Goal: Task Accomplishment & Management: Use online tool/utility

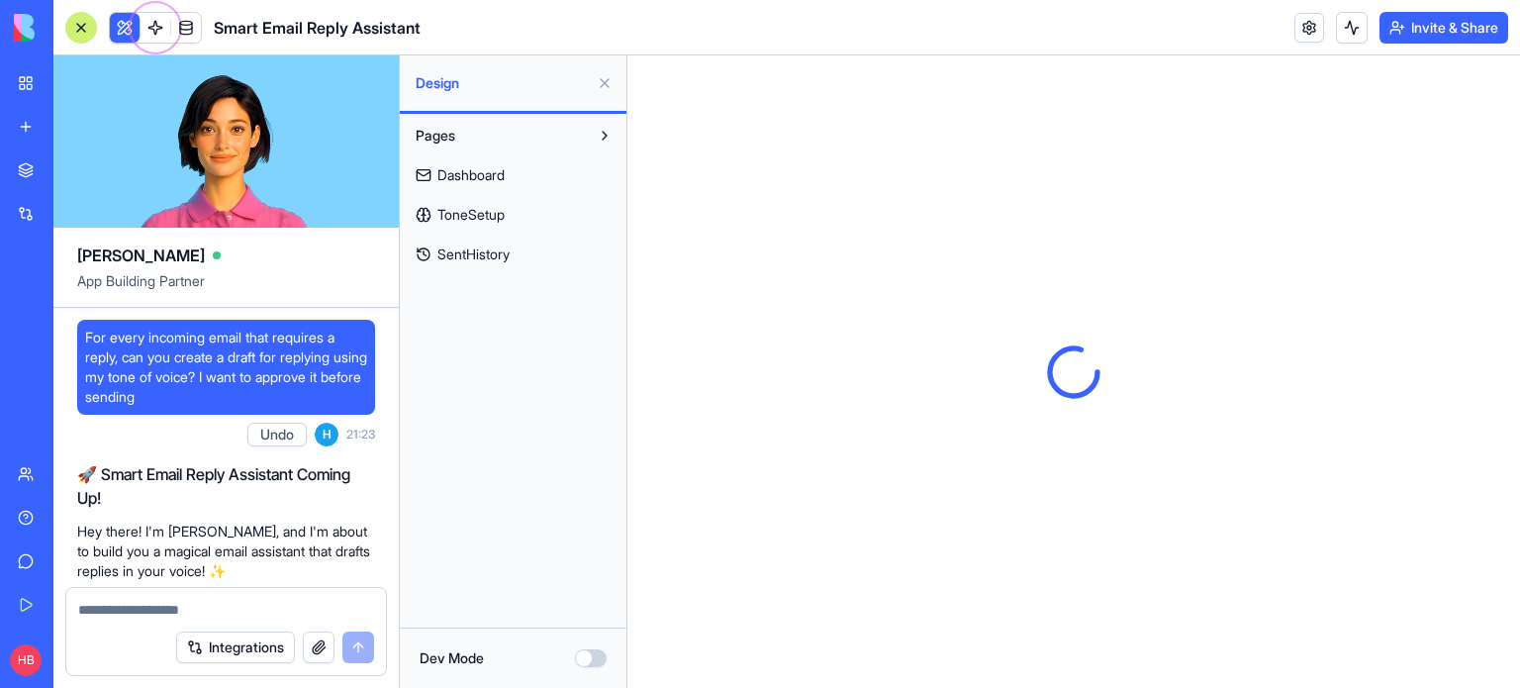
scroll to position [1464, 0]
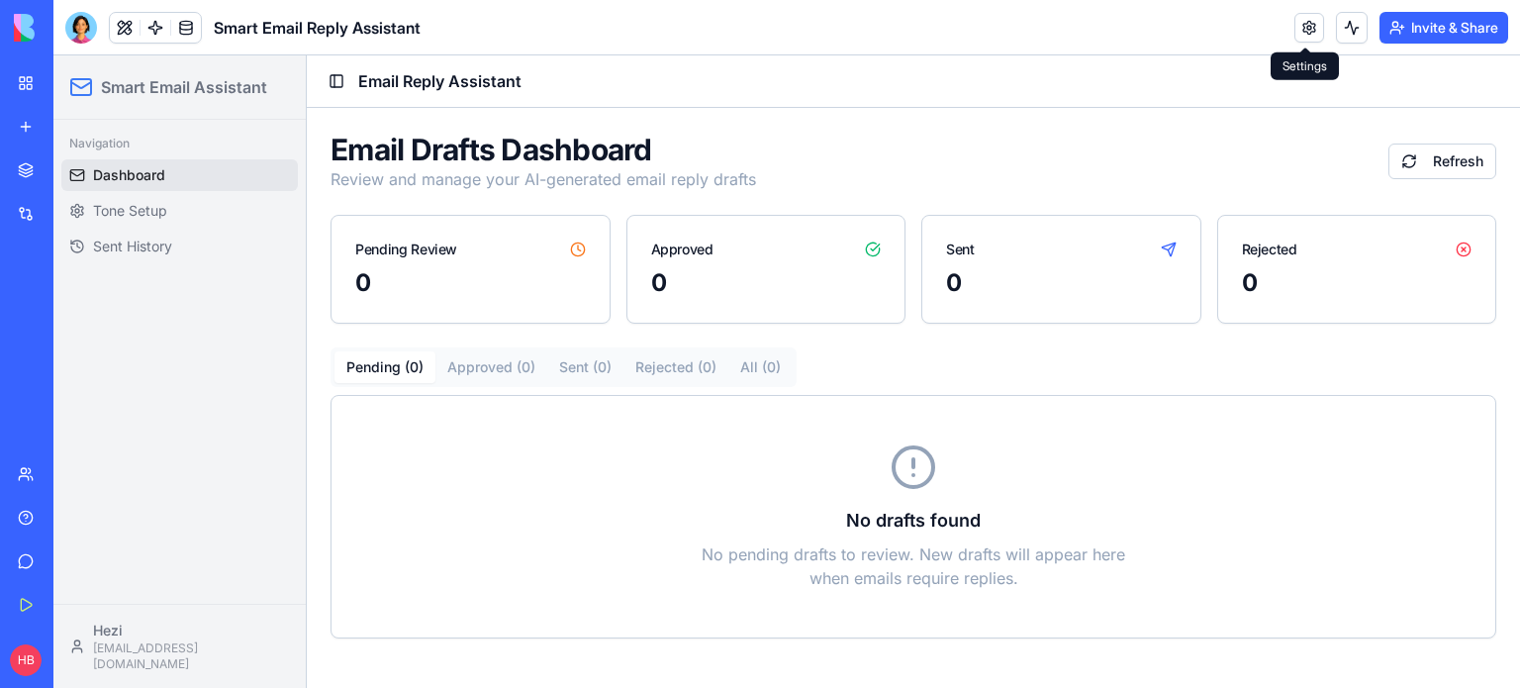
click at [1301, 27] on link at bounding box center [1309, 28] width 30 height 30
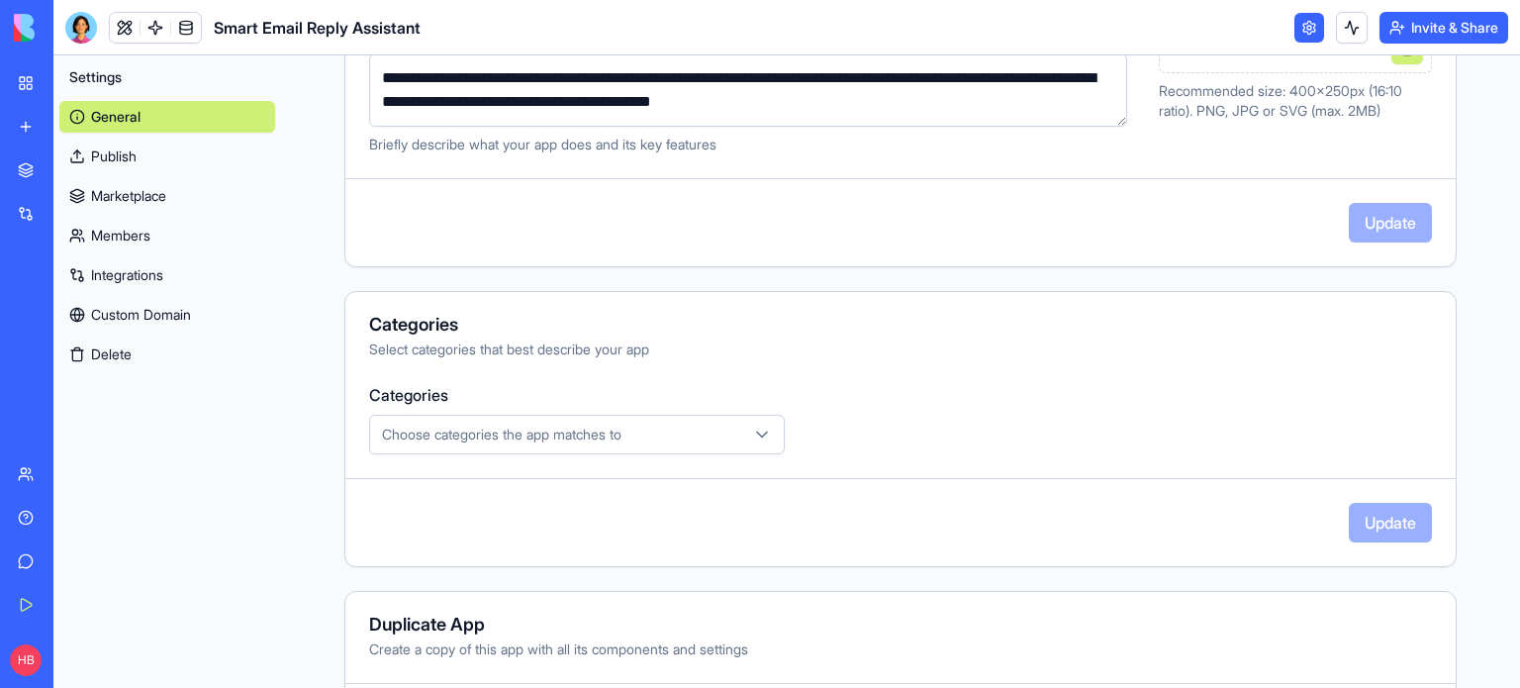
scroll to position [514, 0]
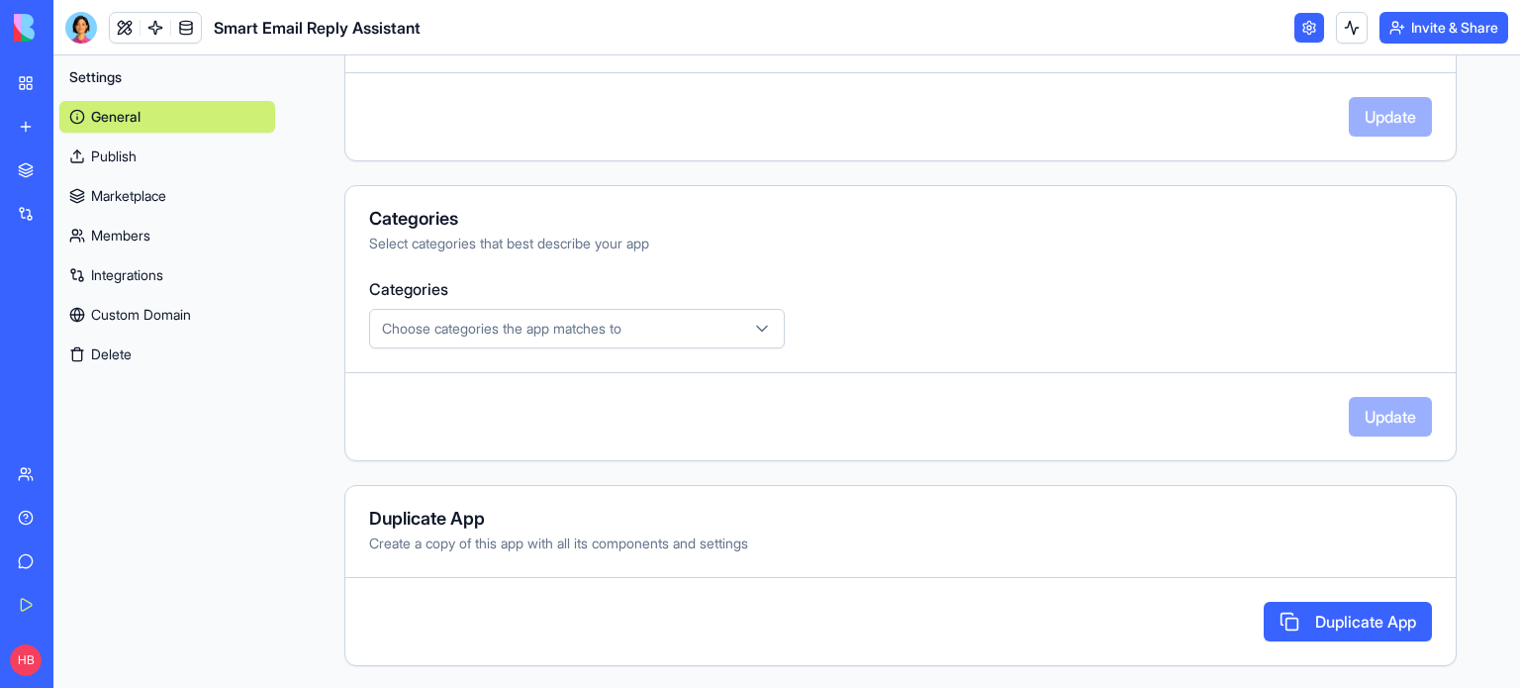
click at [561, 319] on span "Choose categories the app matches to" at bounding box center [501, 329] width 239 height 20
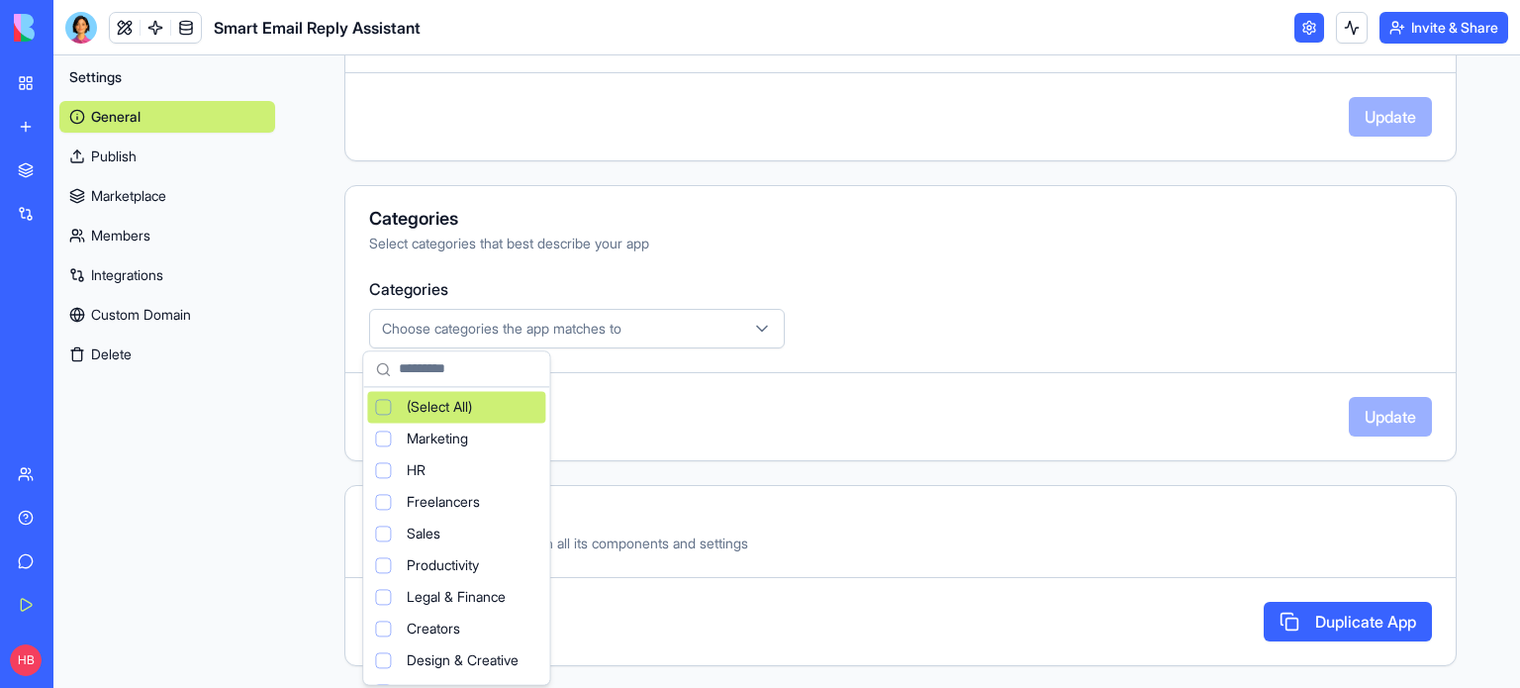
click at [844, 249] on html "**********" at bounding box center [760, 344] width 1520 height 688
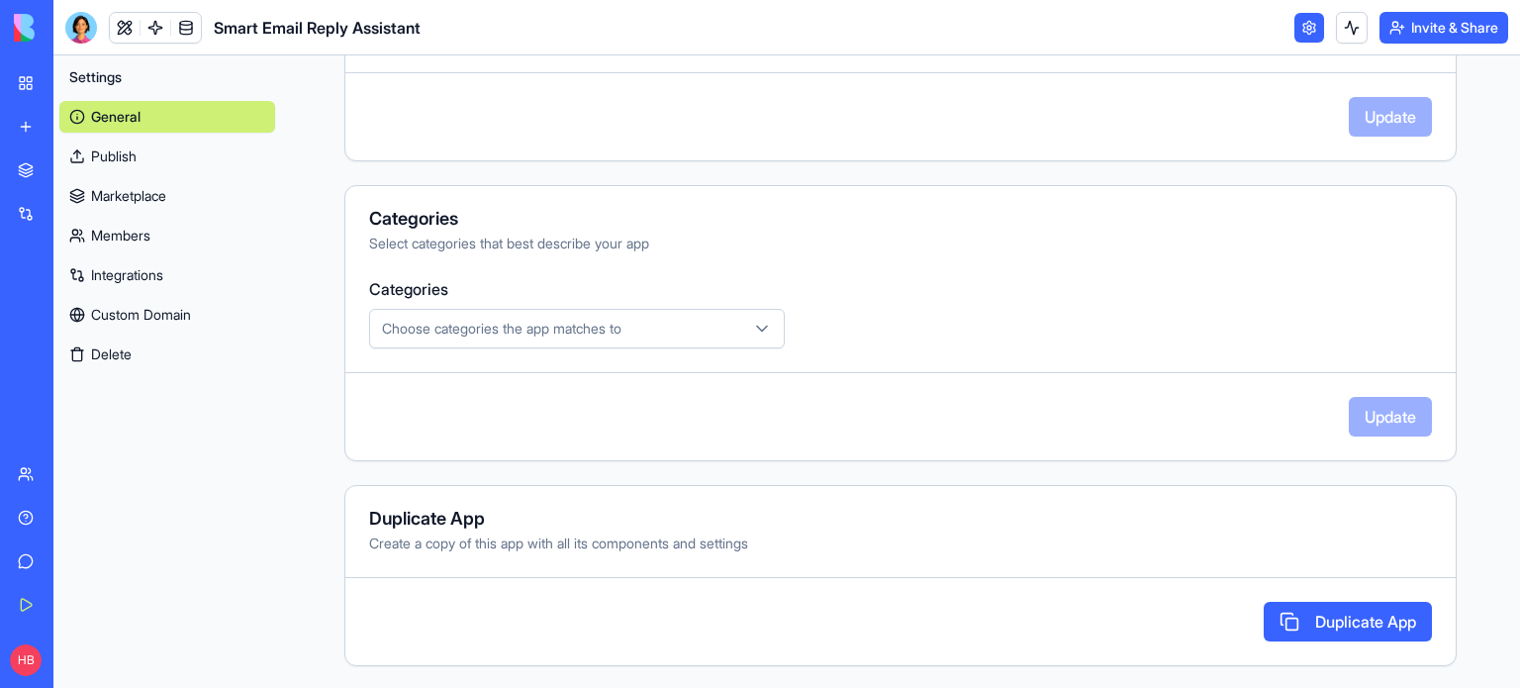
click at [499, 309] on button "Choose categories the app matches to" at bounding box center [577, 329] width 416 height 40
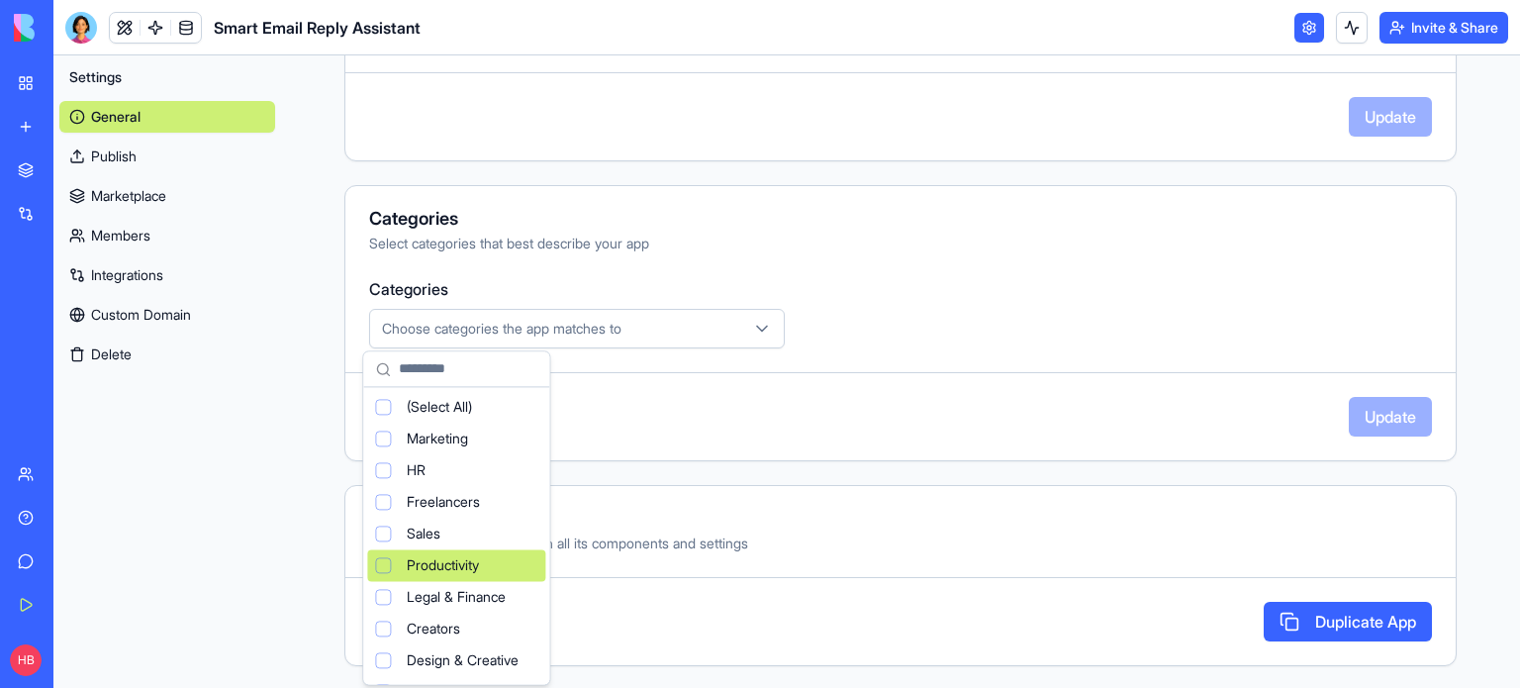
click at [368, 562] on div "Productivity" at bounding box center [456, 565] width 178 height 32
click at [1372, 403] on html "**********" at bounding box center [760, 344] width 1520 height 688
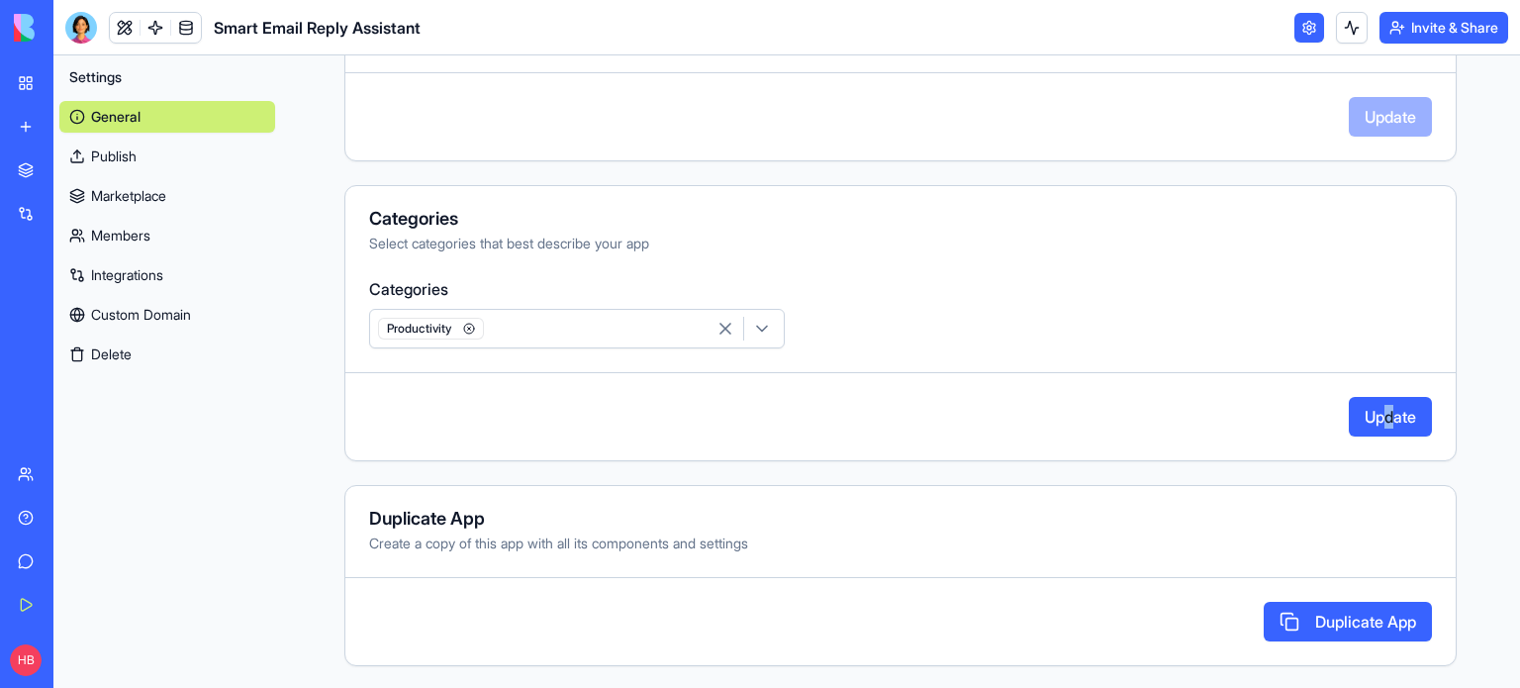
click at [1374, 419] on button "Update" at bounding box center [1390, 417] width 83 height 40
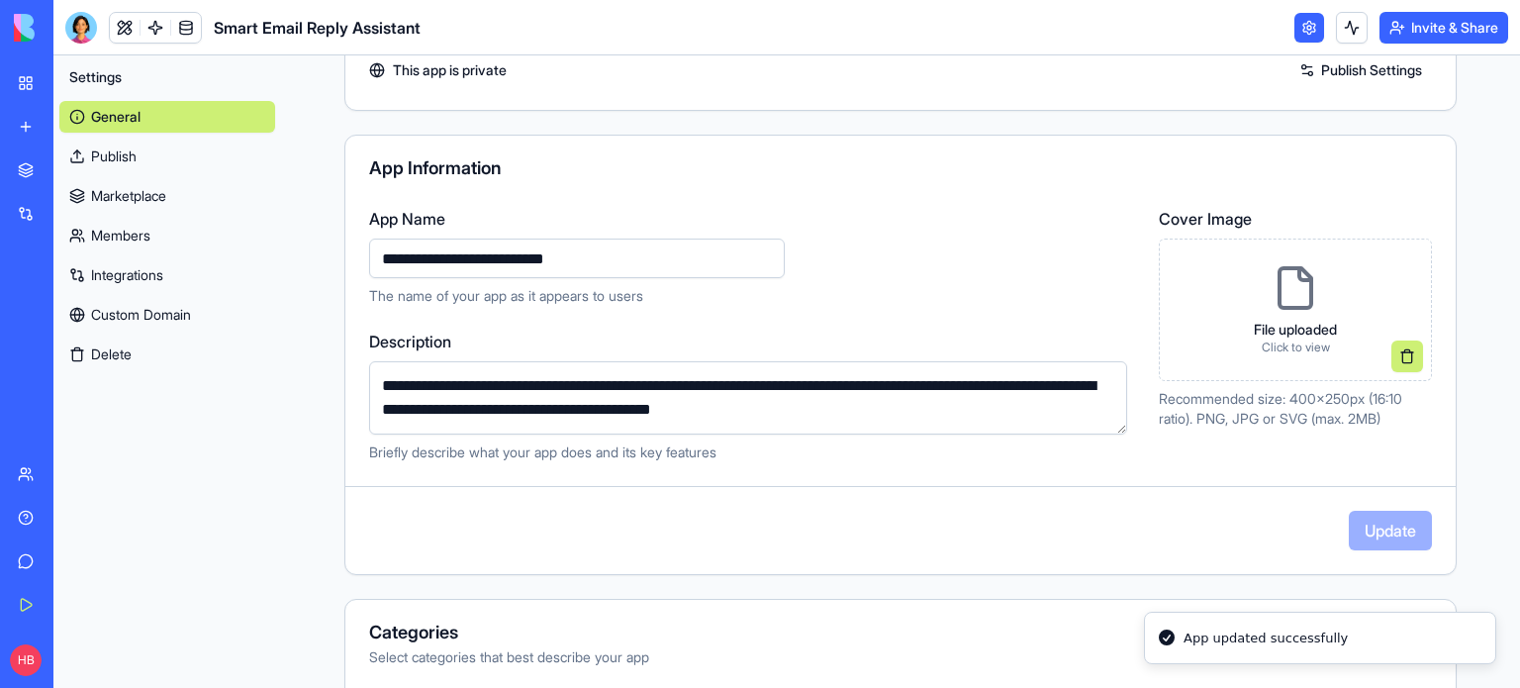
scroll to position [0, 0]
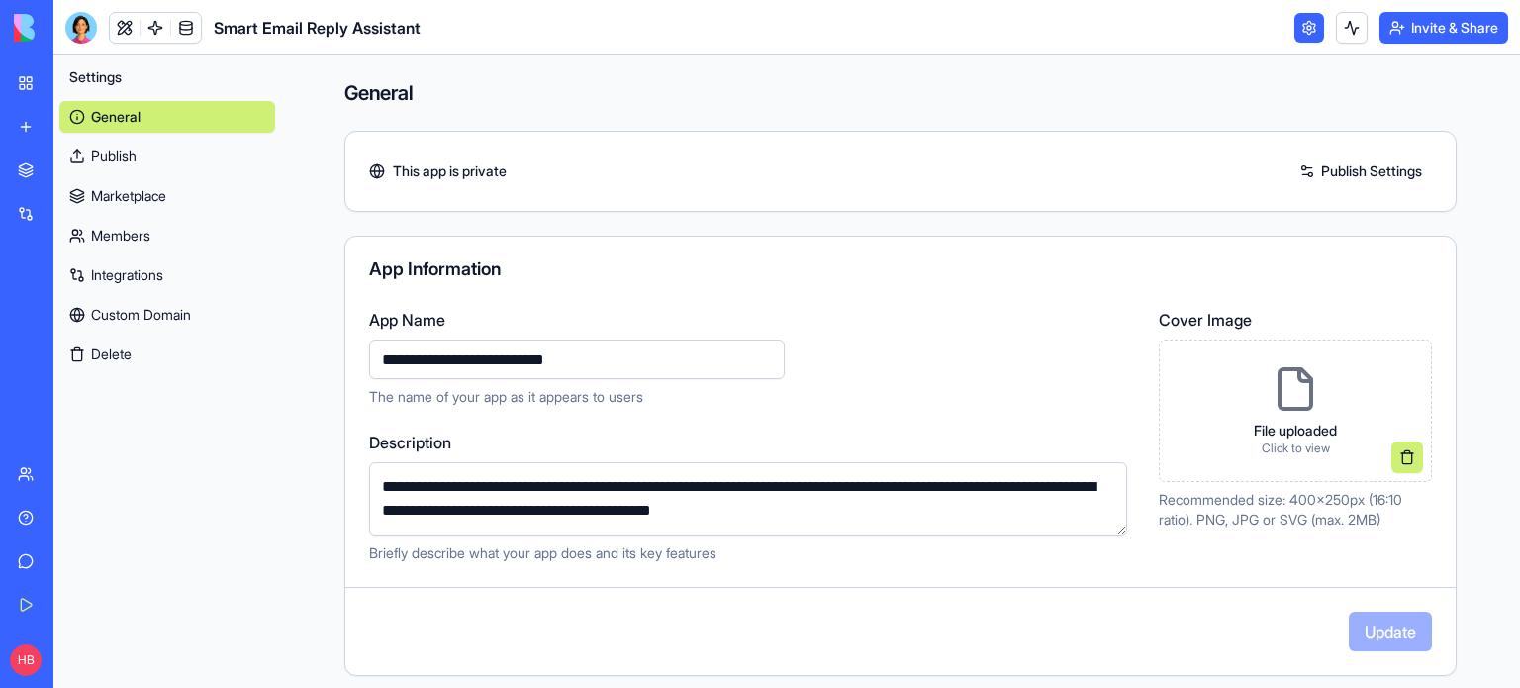
click at [139, 276] on link "Integrations" at bounding box center [167, 275] width 216 height 32
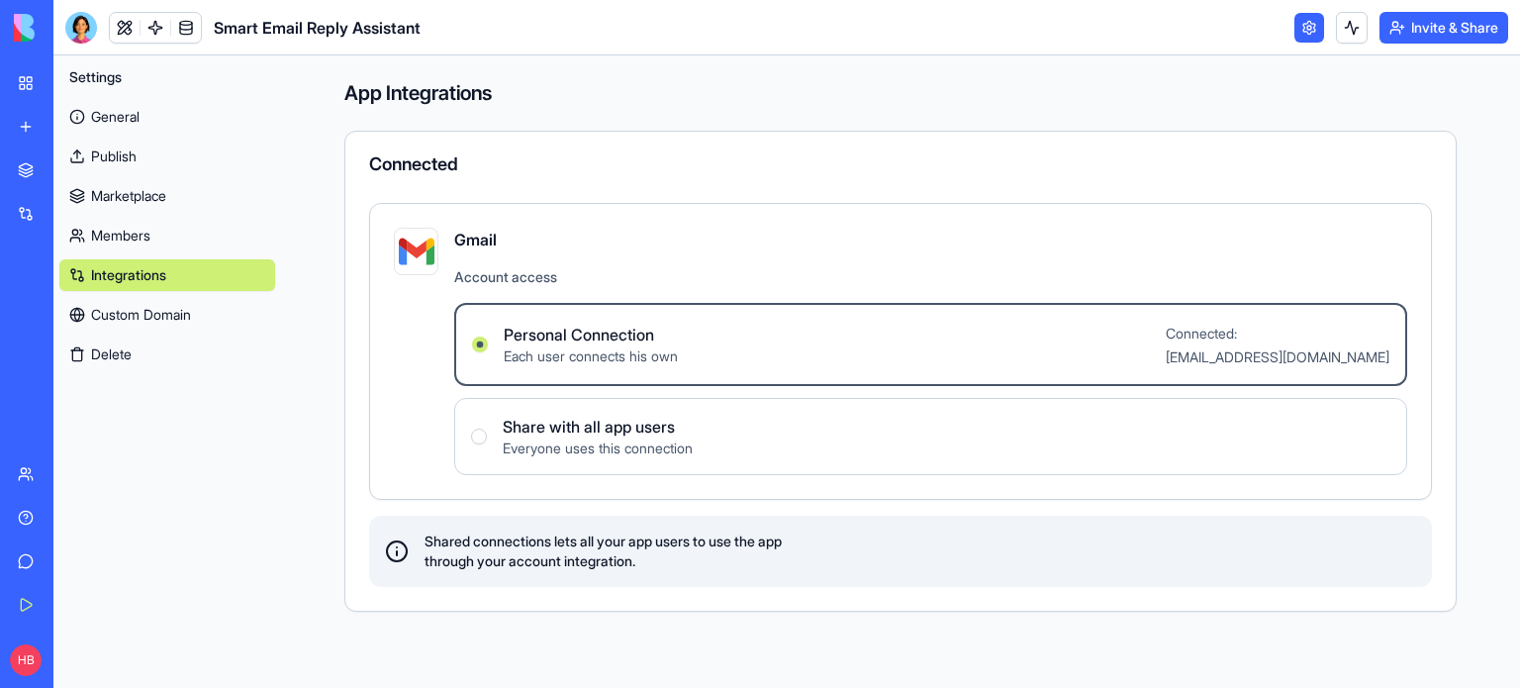
click at [97, 127] on link "General" at bounding box center [167, 117] width 216 height 32
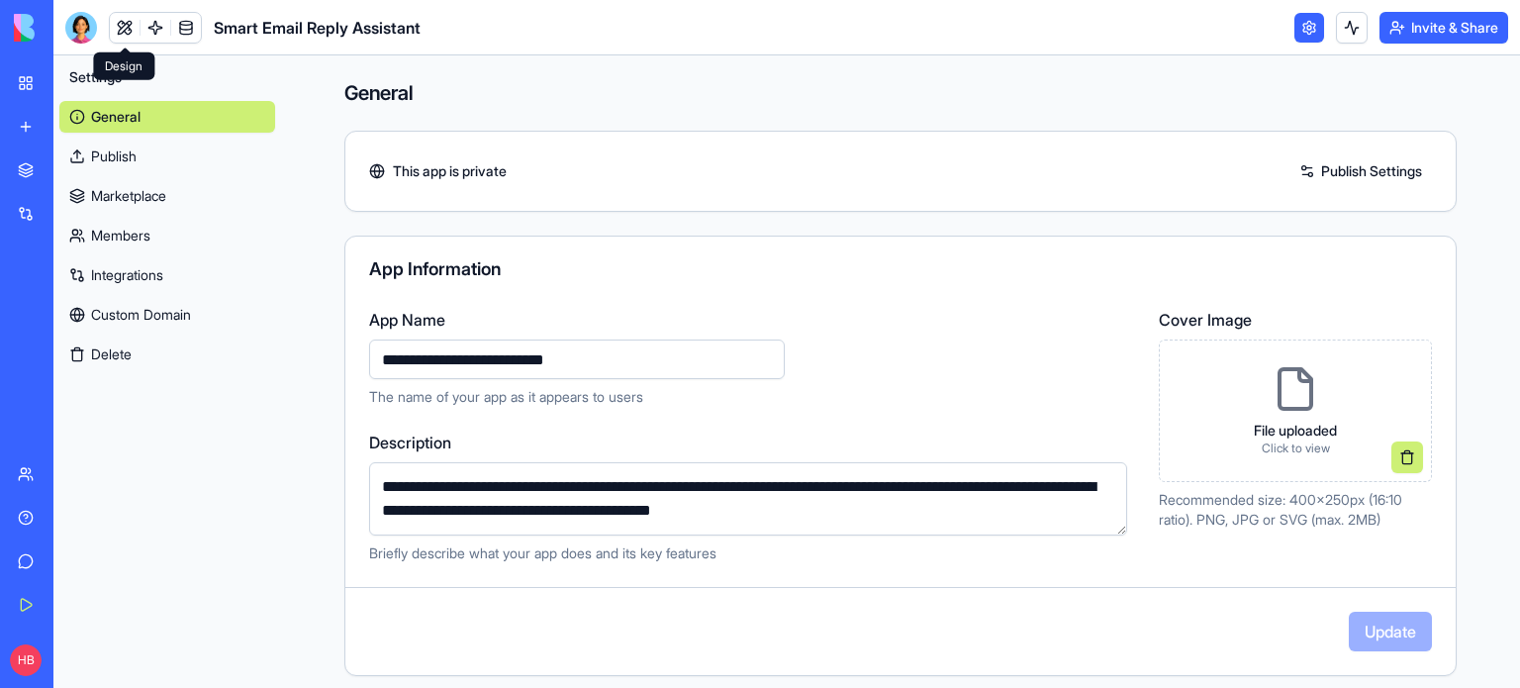
click at [134, 20] on link at bounding box center [125, 28] width 30 height 30
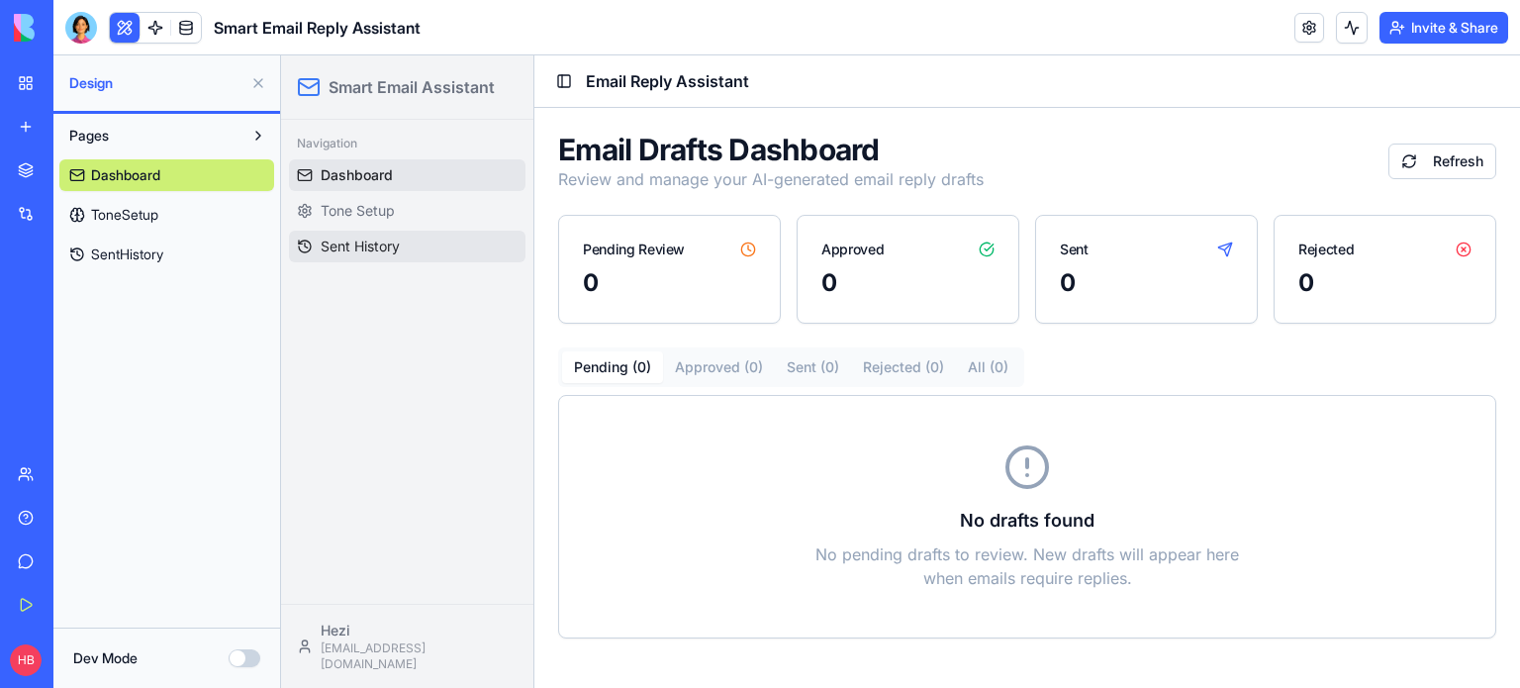
click at [360, 233] on link "Sent History" at bounding box center [407, 247] width 236 height 32
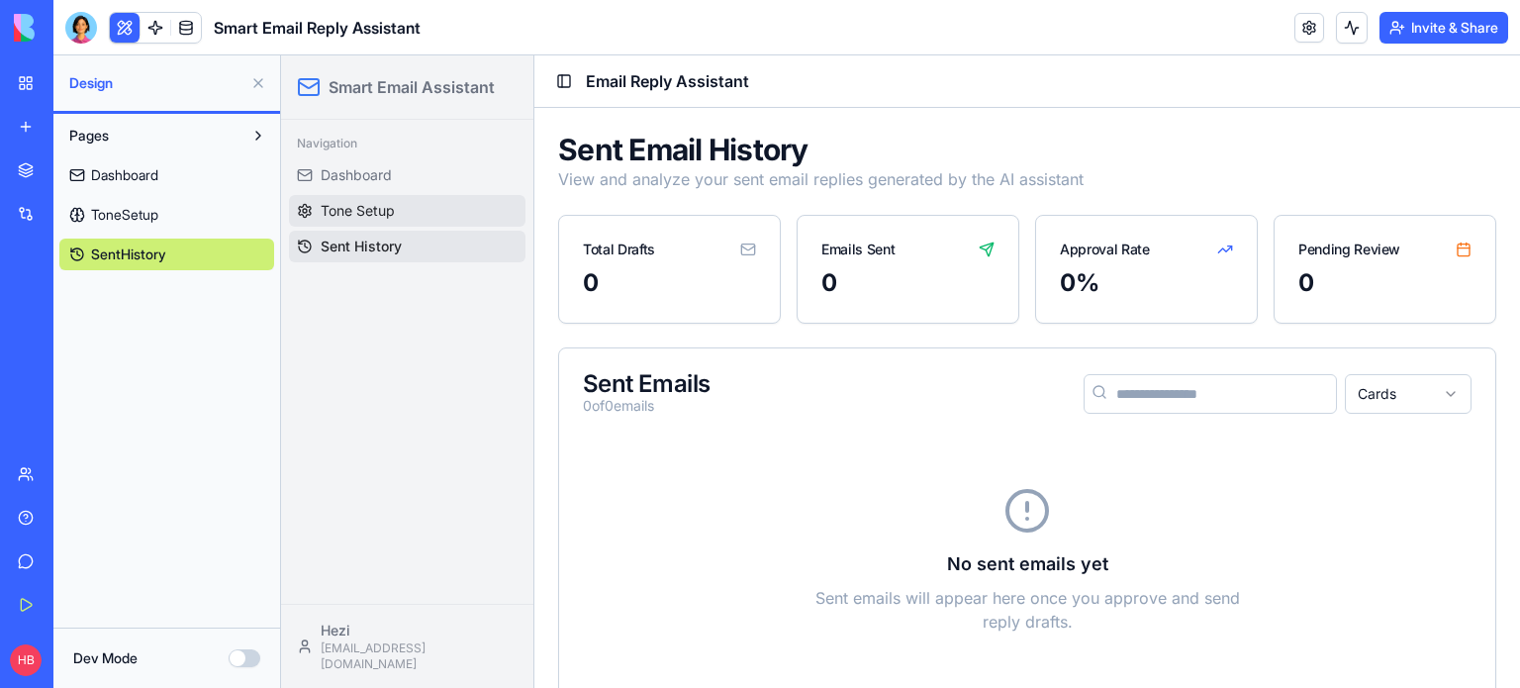
click at [390, 208] on span "Tone Setup" at bounding box center [358, 211] width 74 height 20
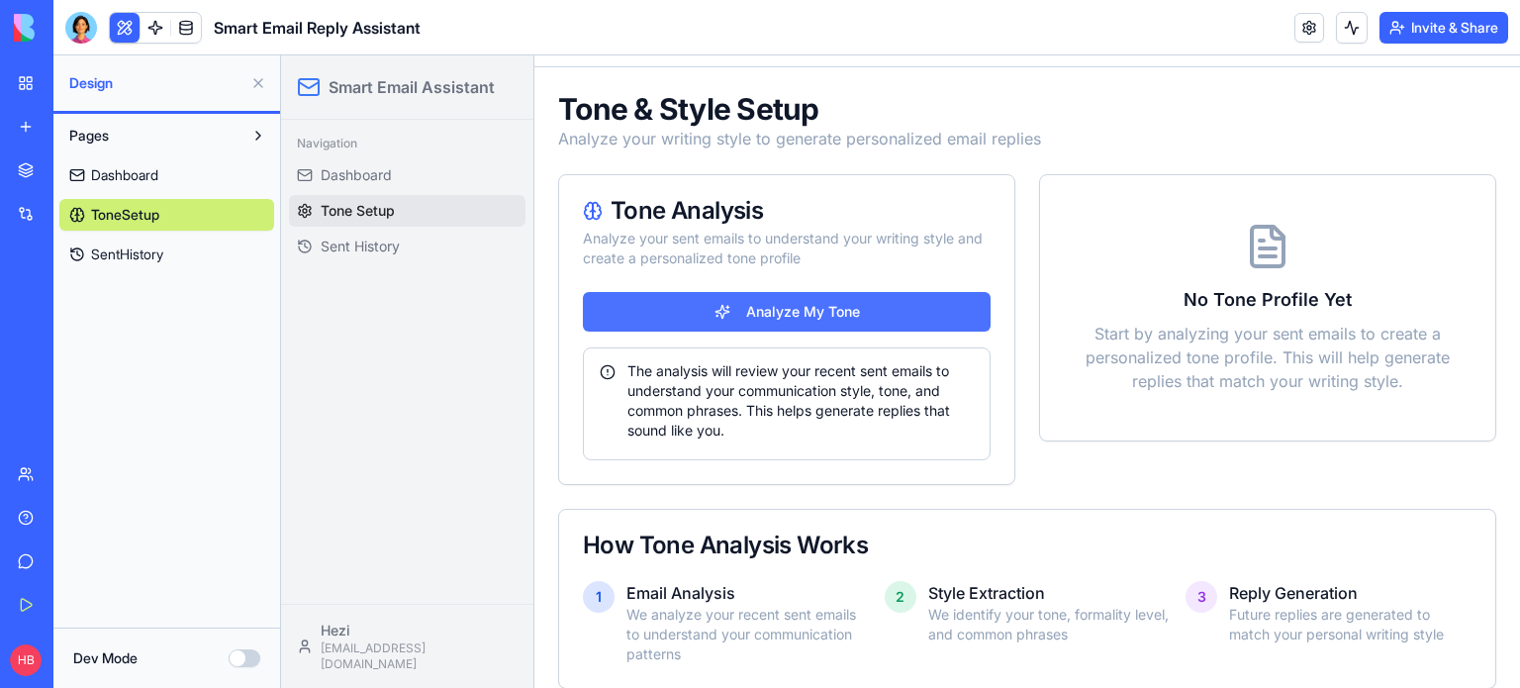
scroll to position [63, 0]
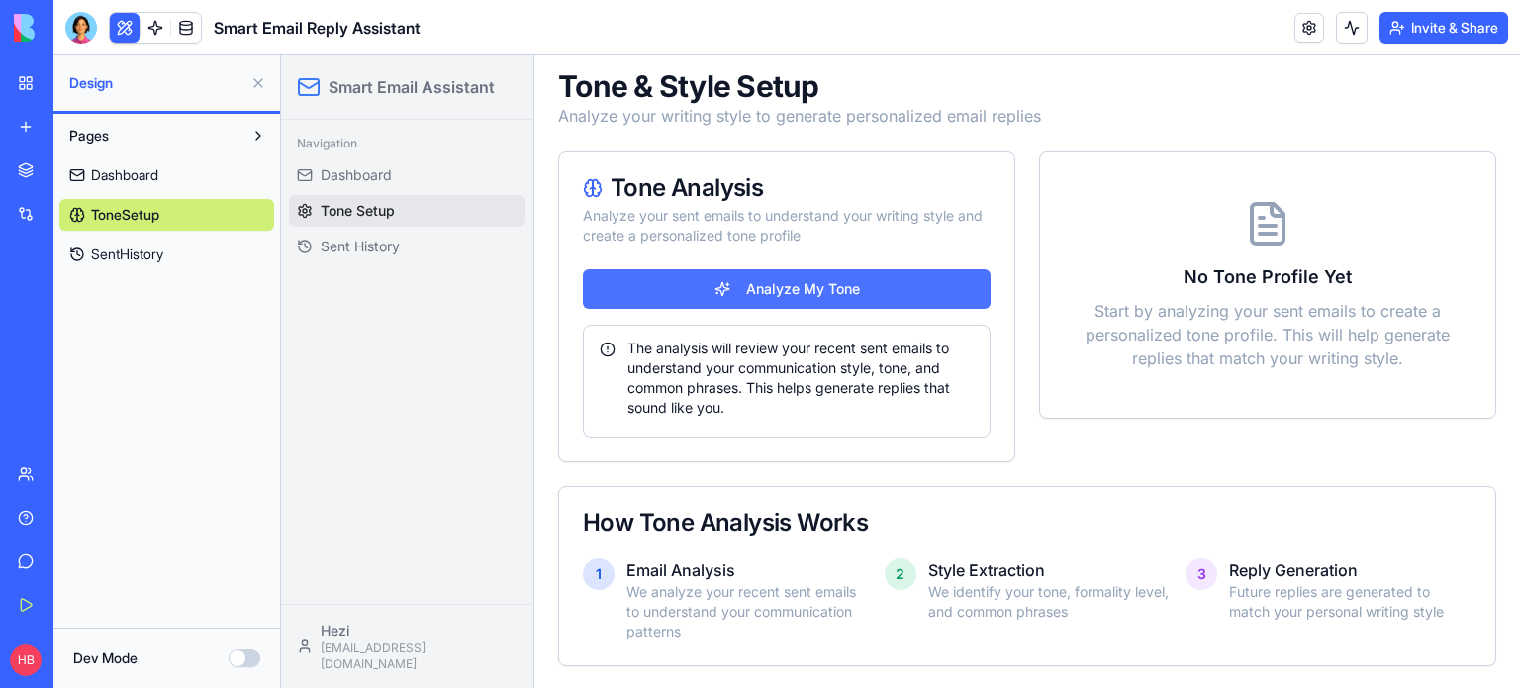
click at [835, 282] on button "Analyze My Tone" at bounding box center [787, 289] width 408 height 40
click at [1227, 299] on p "Start by analyzing your sent emails to create a personalized tone profile. This…" at bounding box center [1268, 334] width 408 height 71
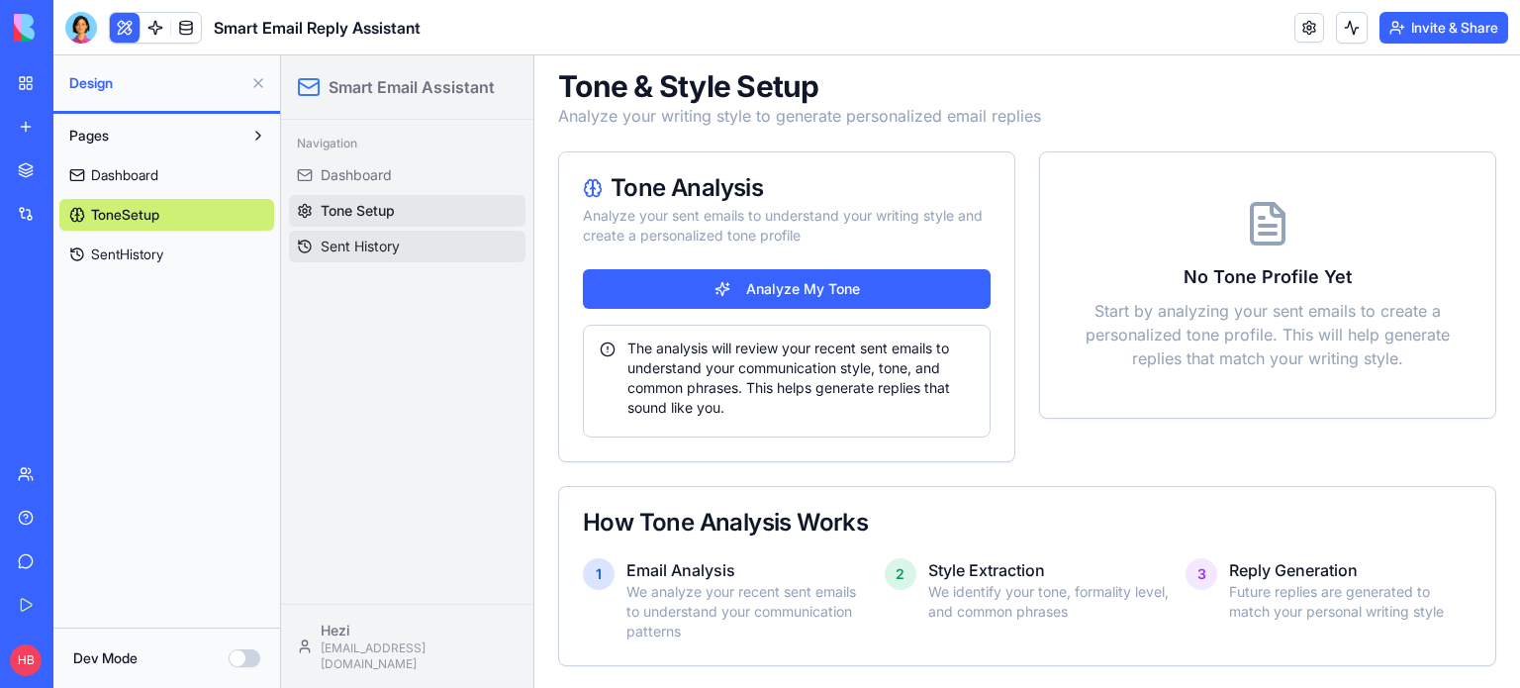
click at [398, 255] on span "Sent History" at bounding box center [360, 246] width 79 height 20
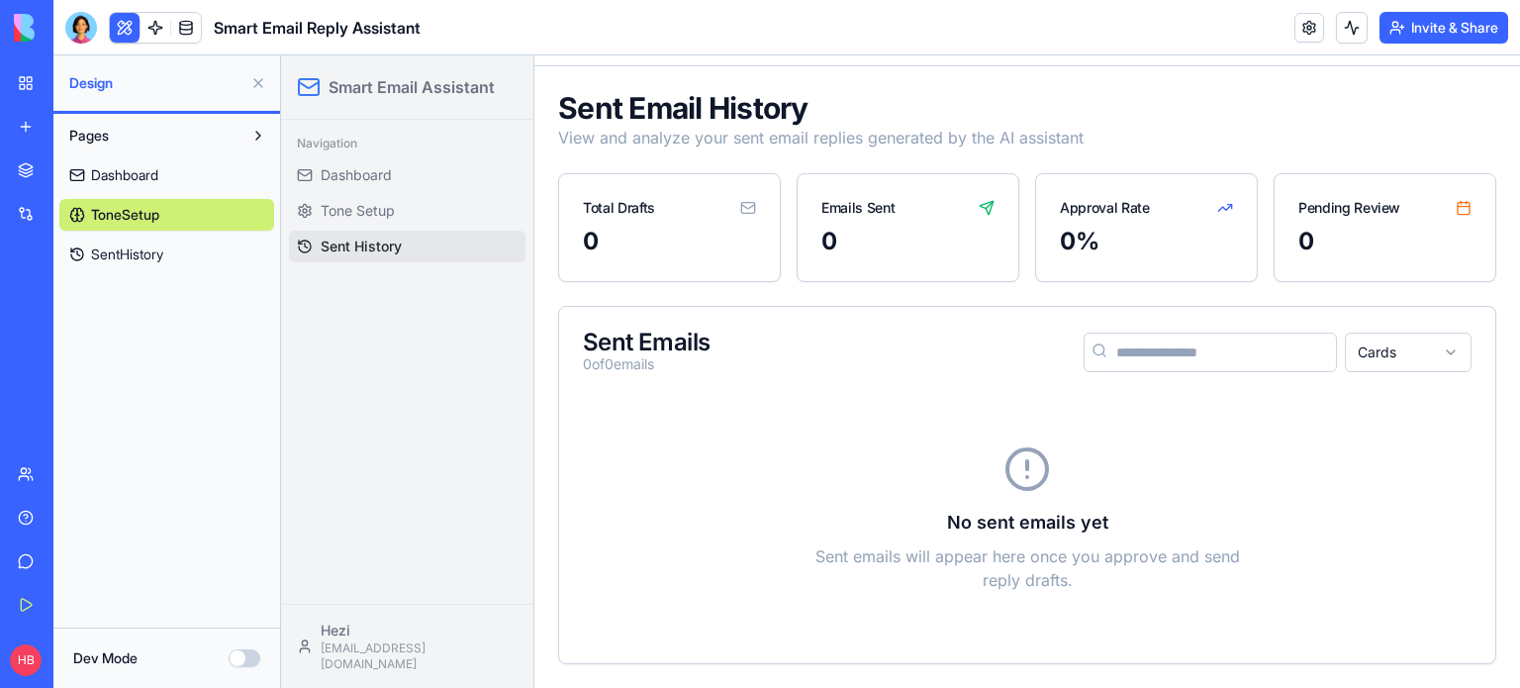
scroll to position [40, 0]
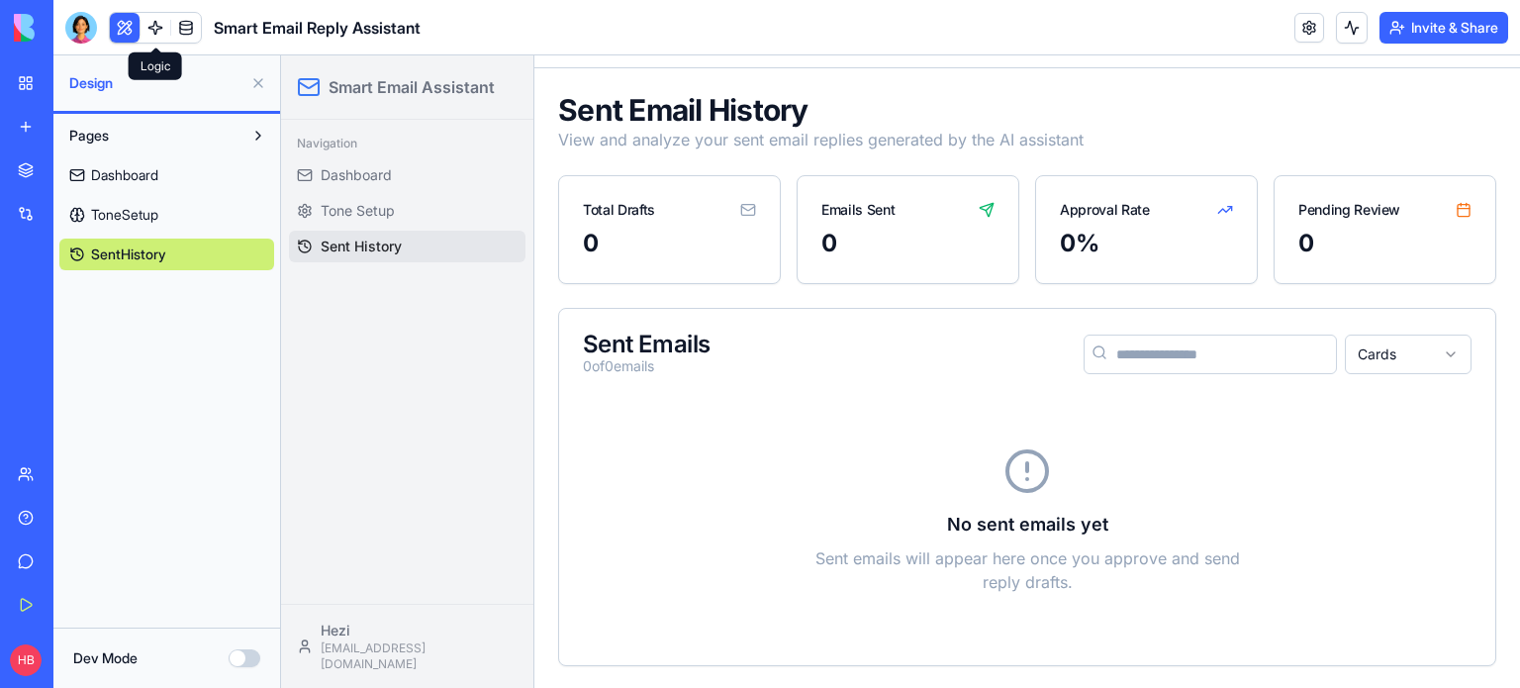
click at [160, 31] on link at bounding box center [155, 28] width 30 height 30
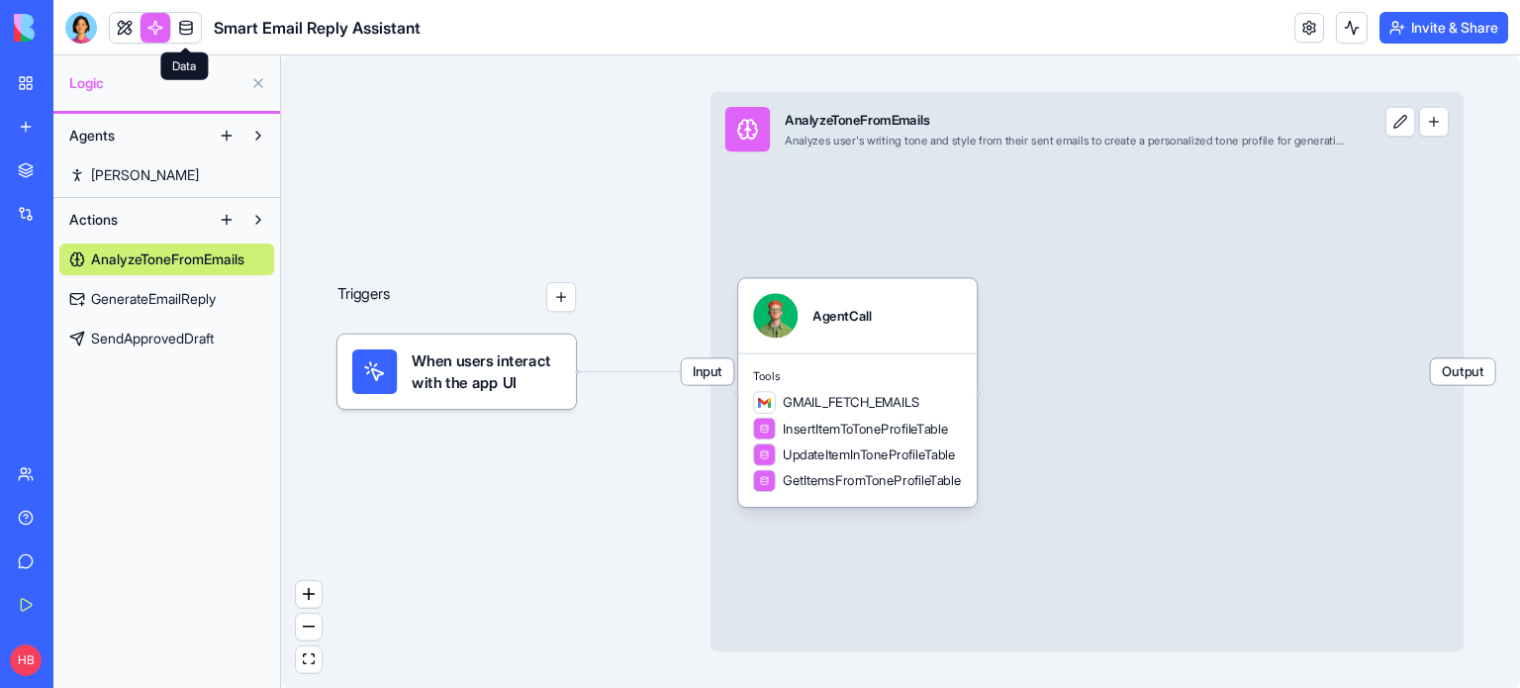
click at [193, 32] on link at bounding box center [186, 28] width 30 height 30
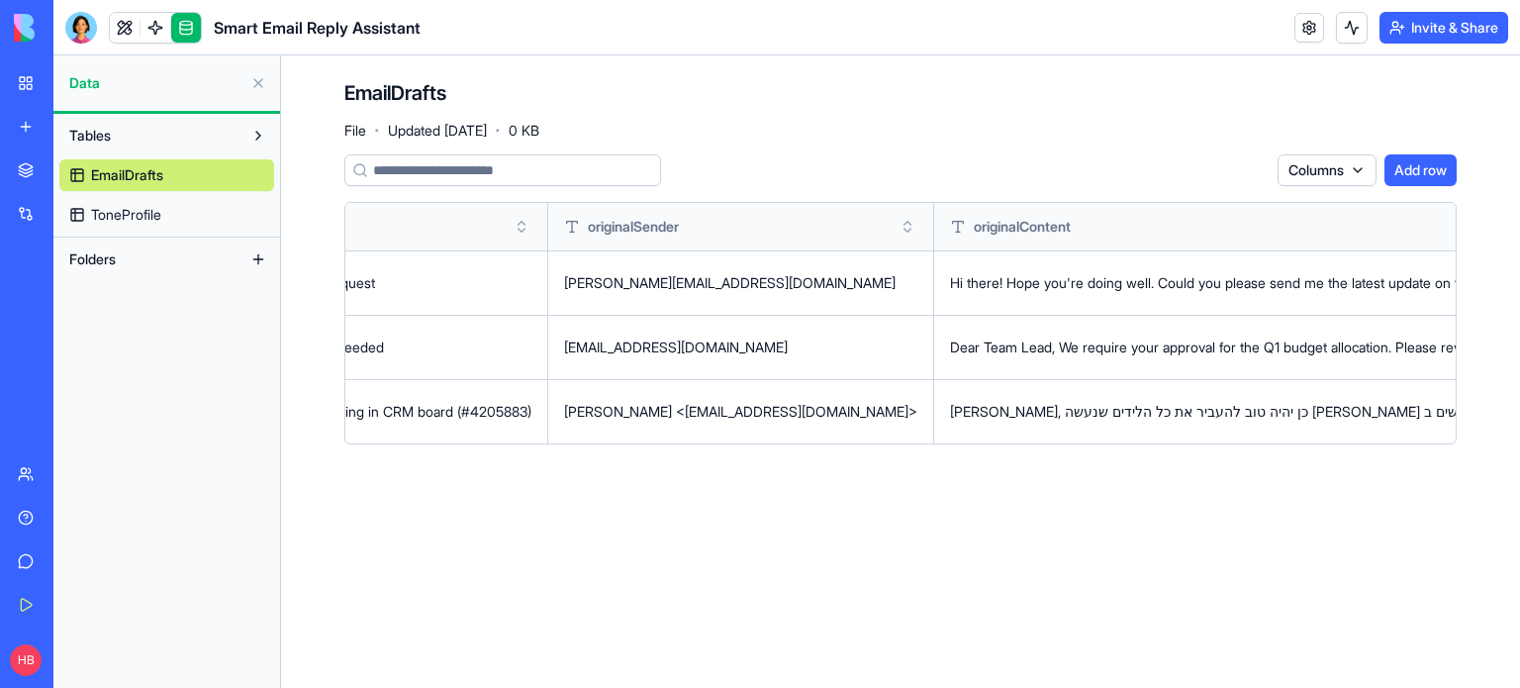
scroll to position [0, 396]
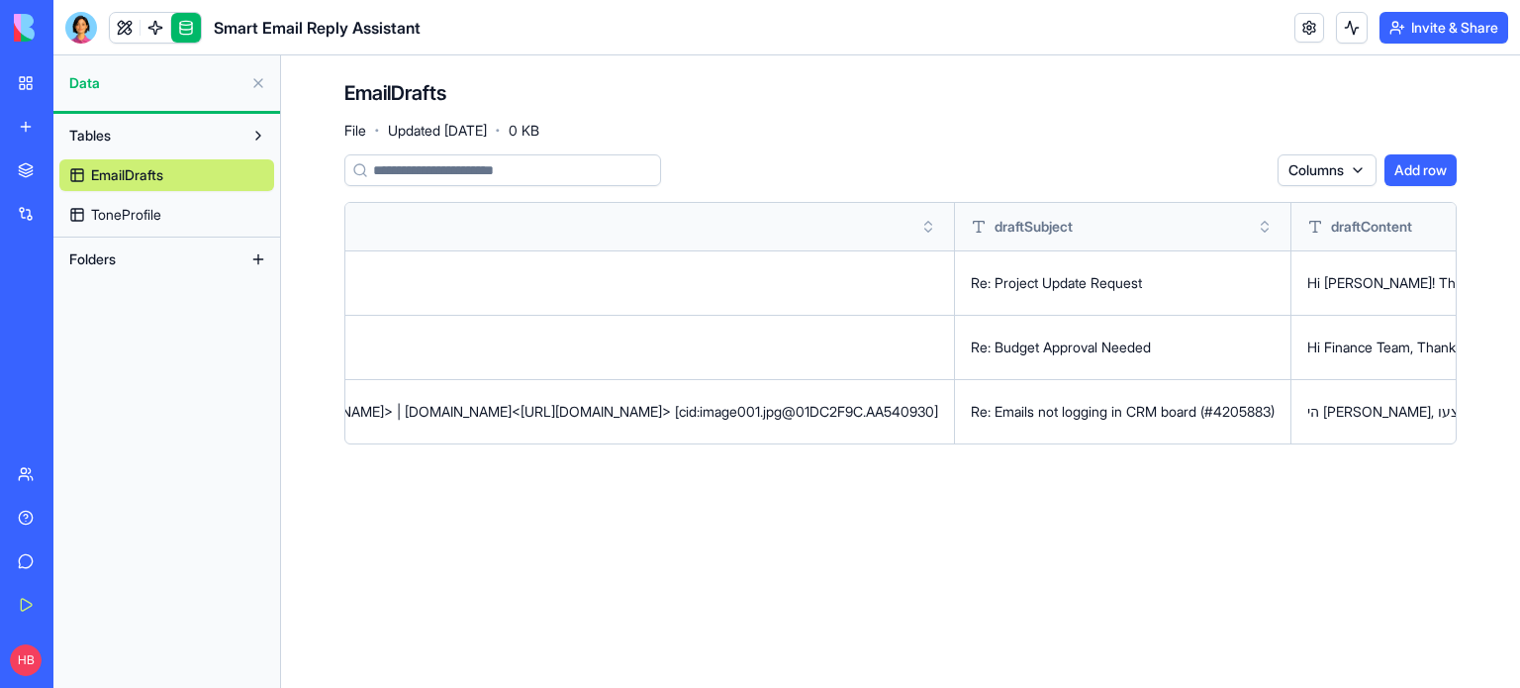
scroll to position [0, 3859]
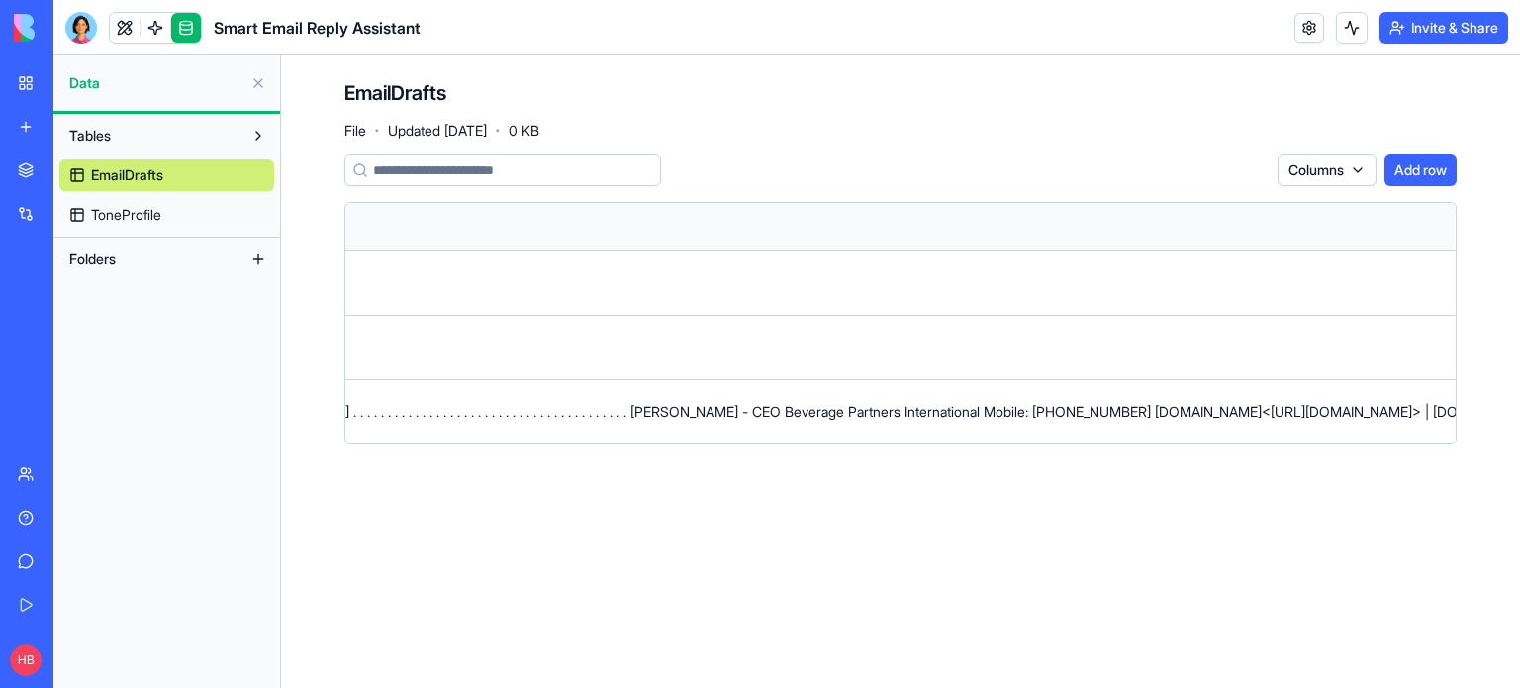
scroll to position [0, 2572]
click at [126, 211] on span "ToneProfile" at bounding box center [126, 215] width 70 height 20
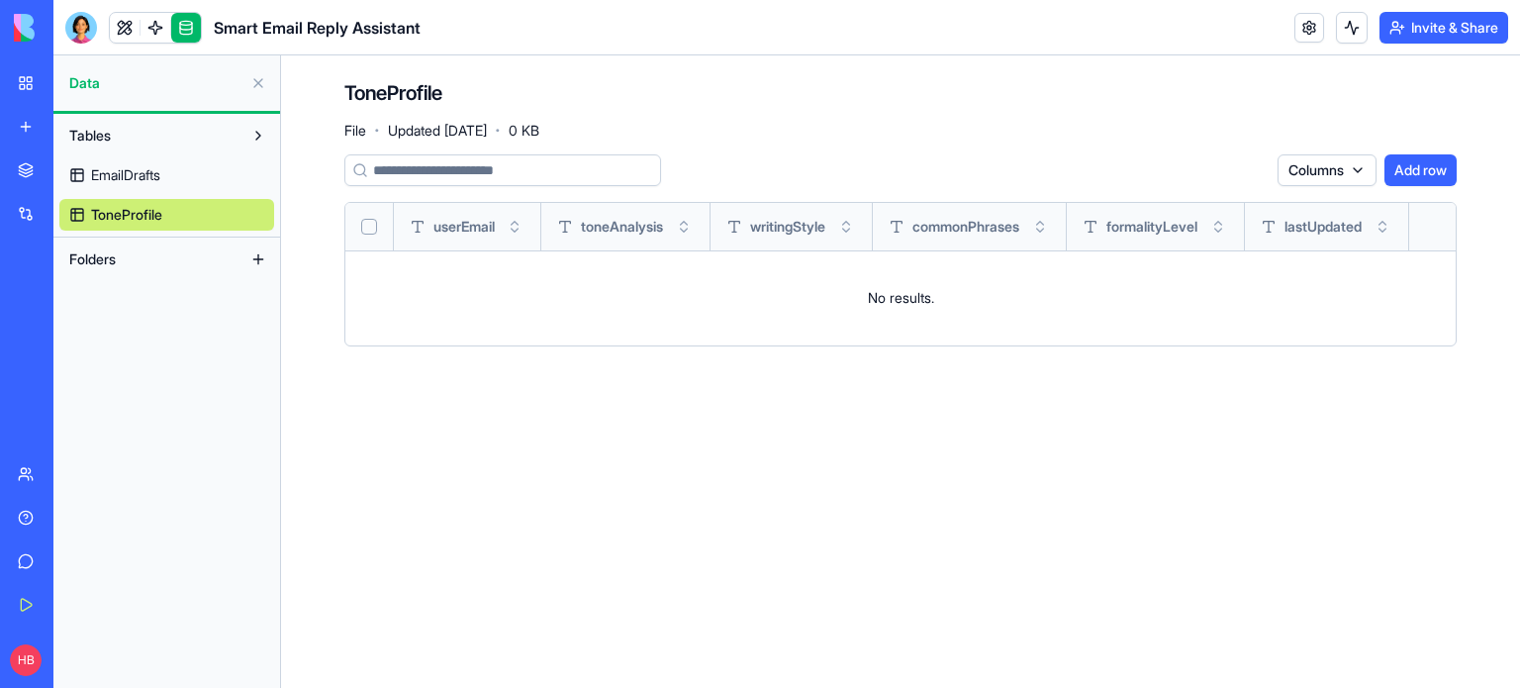
click at [149, 170] on span "EmailDrafts" at bounding box center [125, 175] width 69 height 20
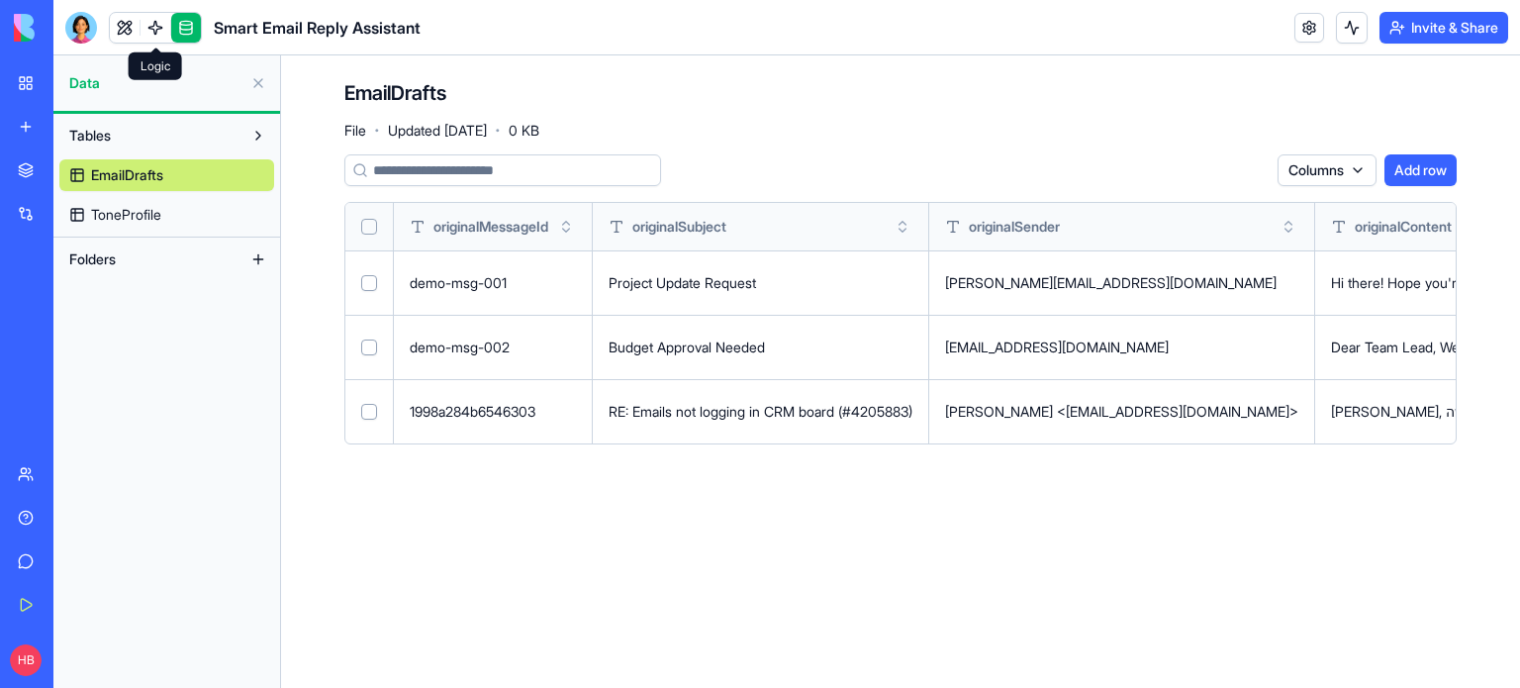
click at [154, 27] on link at bounding box center [155, 28] width 30 height 30
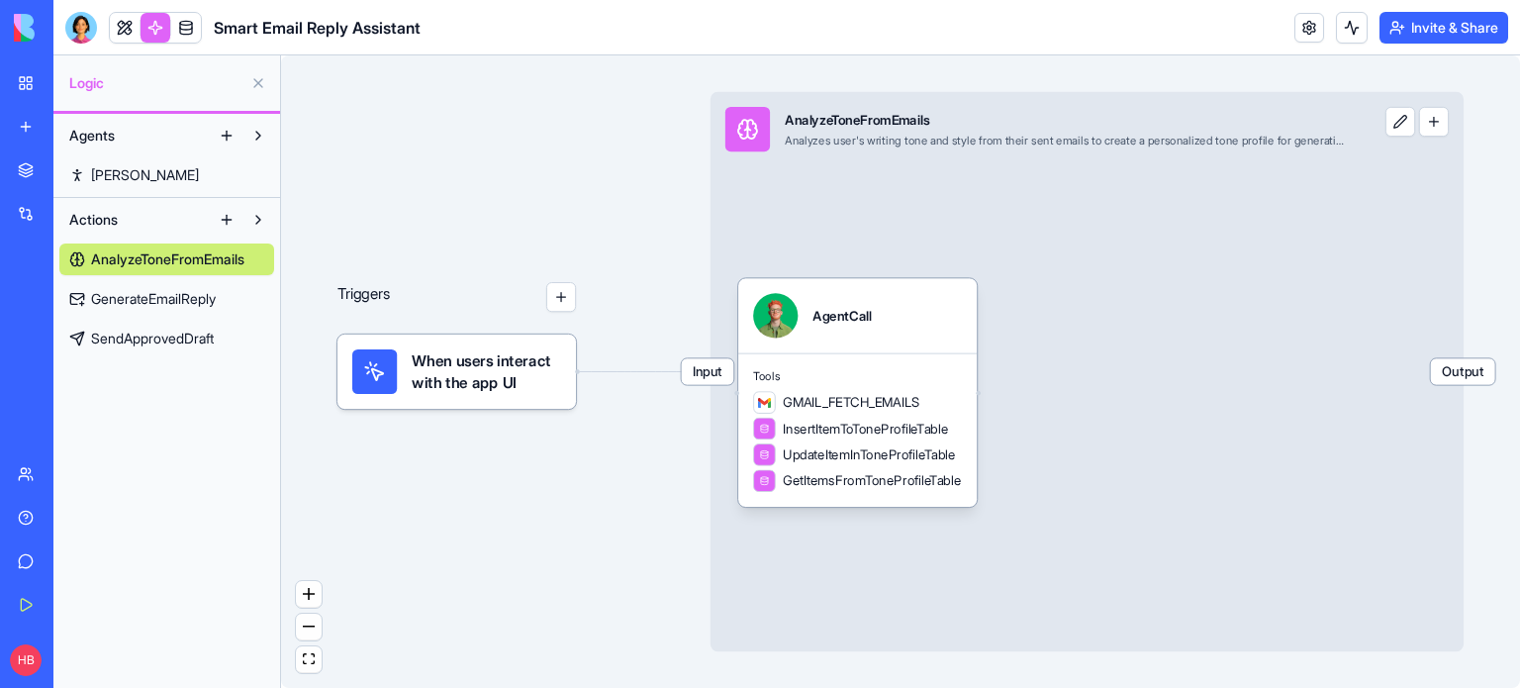
drag, startPoint x: 1504, startPoint y: 508, endPoint x: 1325, endPoint y: 493, distance: 179.7
click at [1325, 493] on div "Triggers When users interact with the app UI Input AnalyzeToneFromEmails Analyz…" at bounding box center [900, 371] width 1239 height 632
click at [825, 328] on div "AgentCall" at bounding box center [841, 315] width 58 height 45
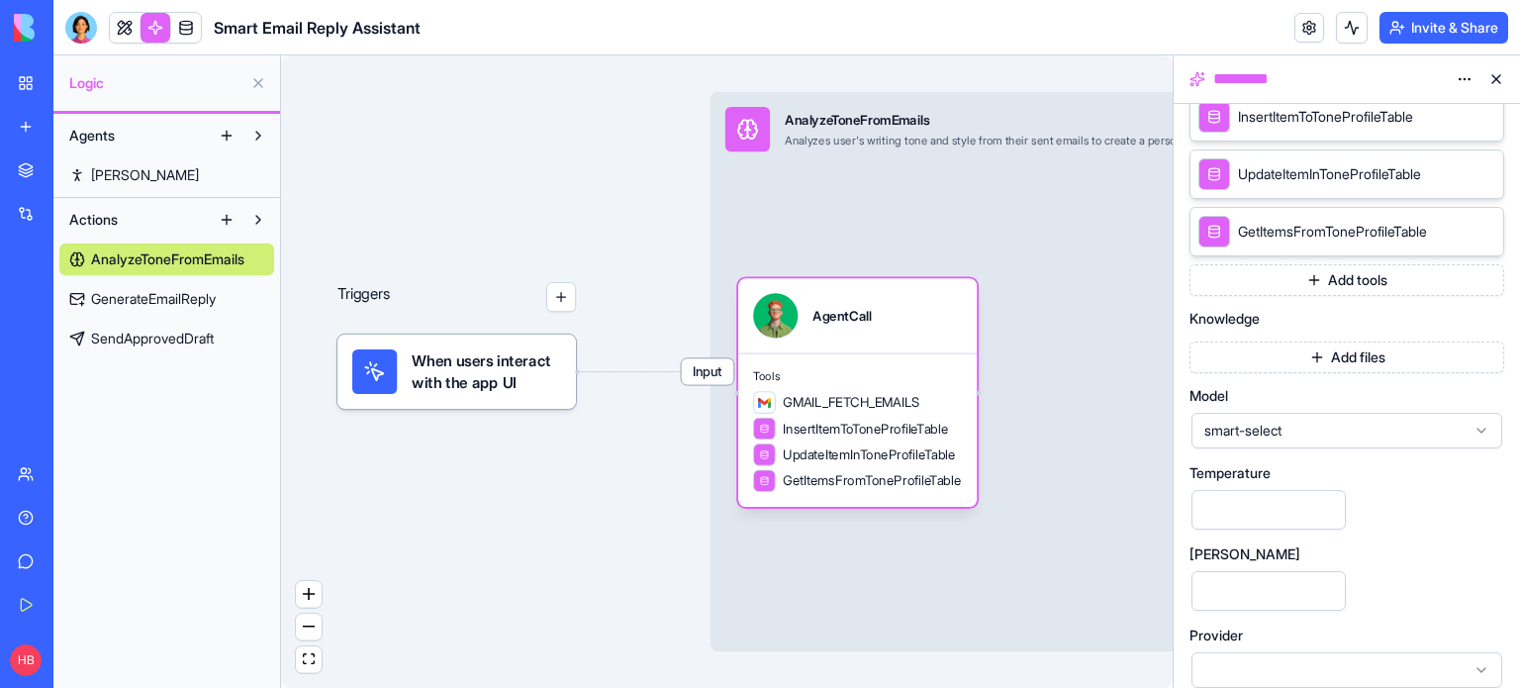
scroll to position [540, 0]
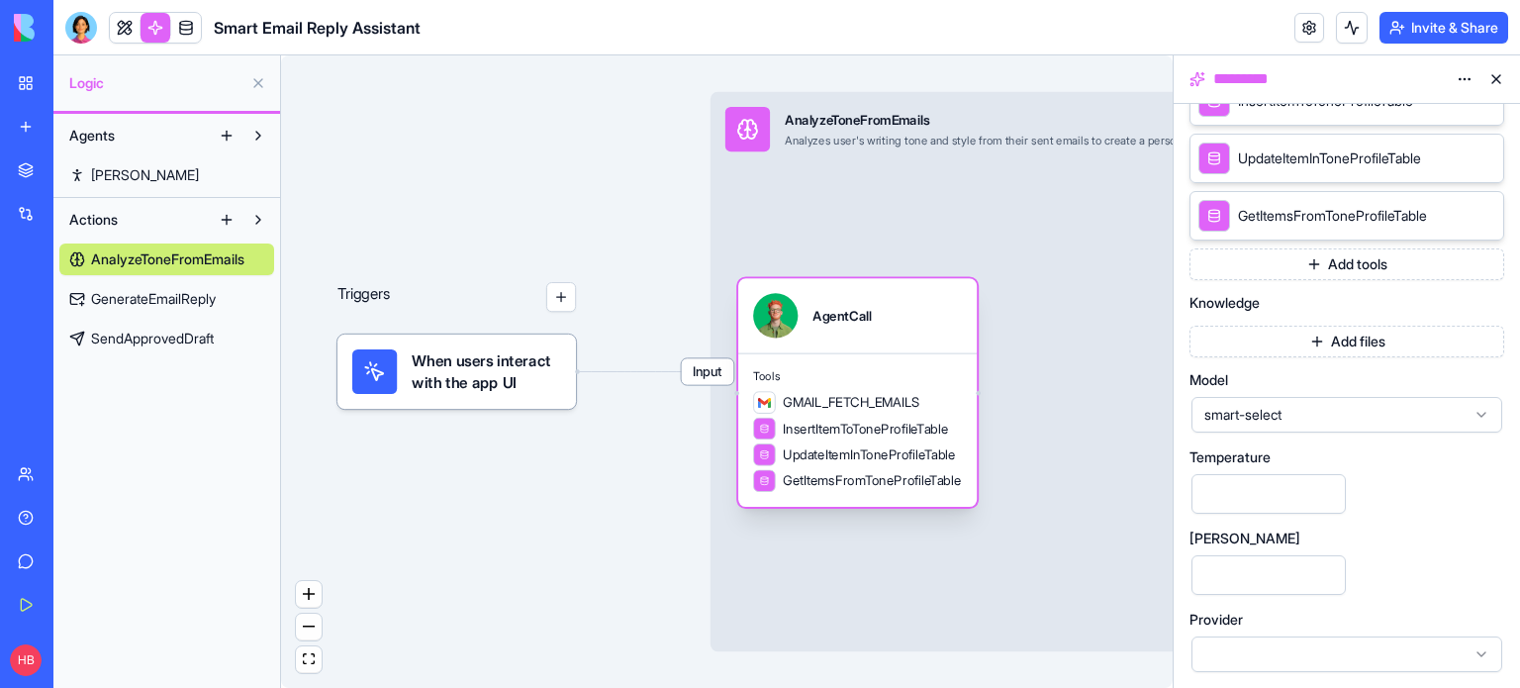
click at [831, 318] on div "AgentCall" at bounding box center [841, 316] width 58 height 19
click at [129, 300] on span "GenerateEmailReply" at bounding box center [153, 299] width 125 height 20
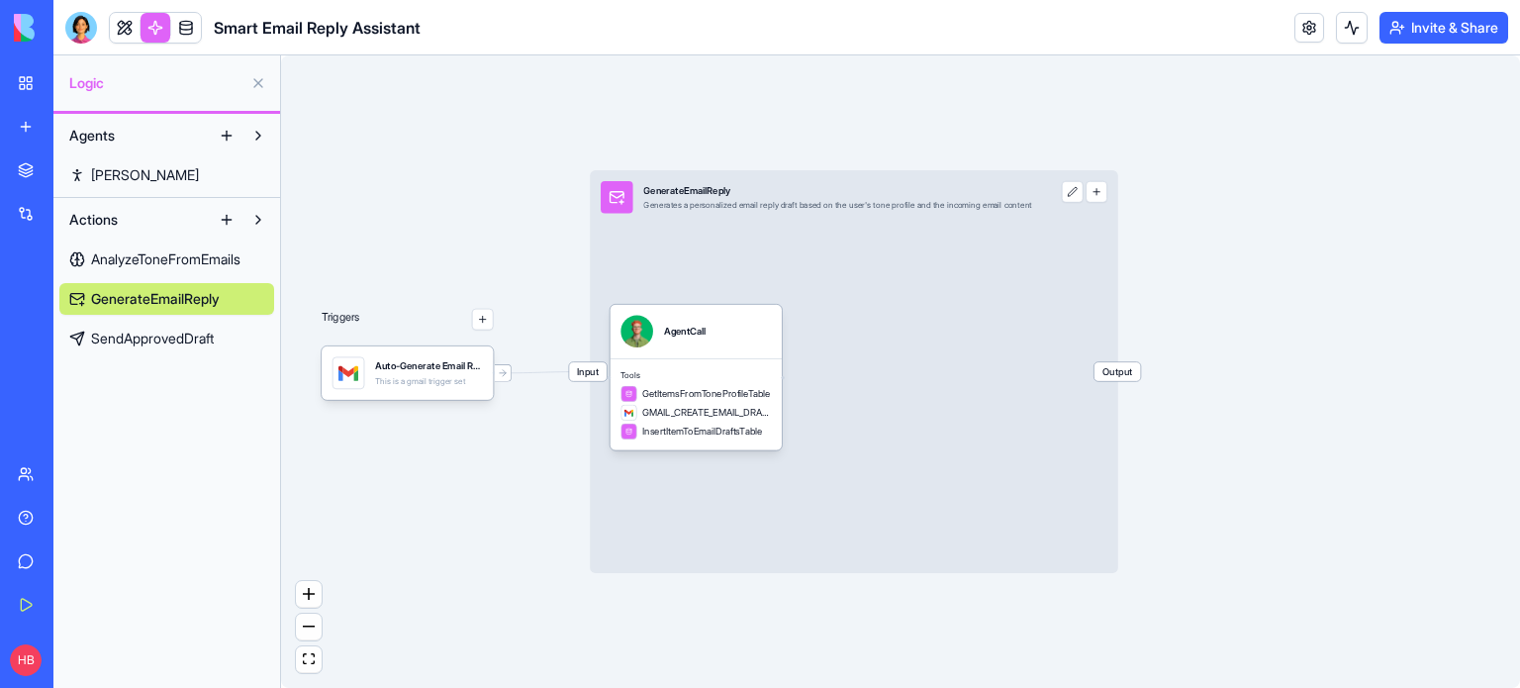
click at [208, 343] on span "SendApprovedDraft" at bounding box center [152, 338] width 123 height 20
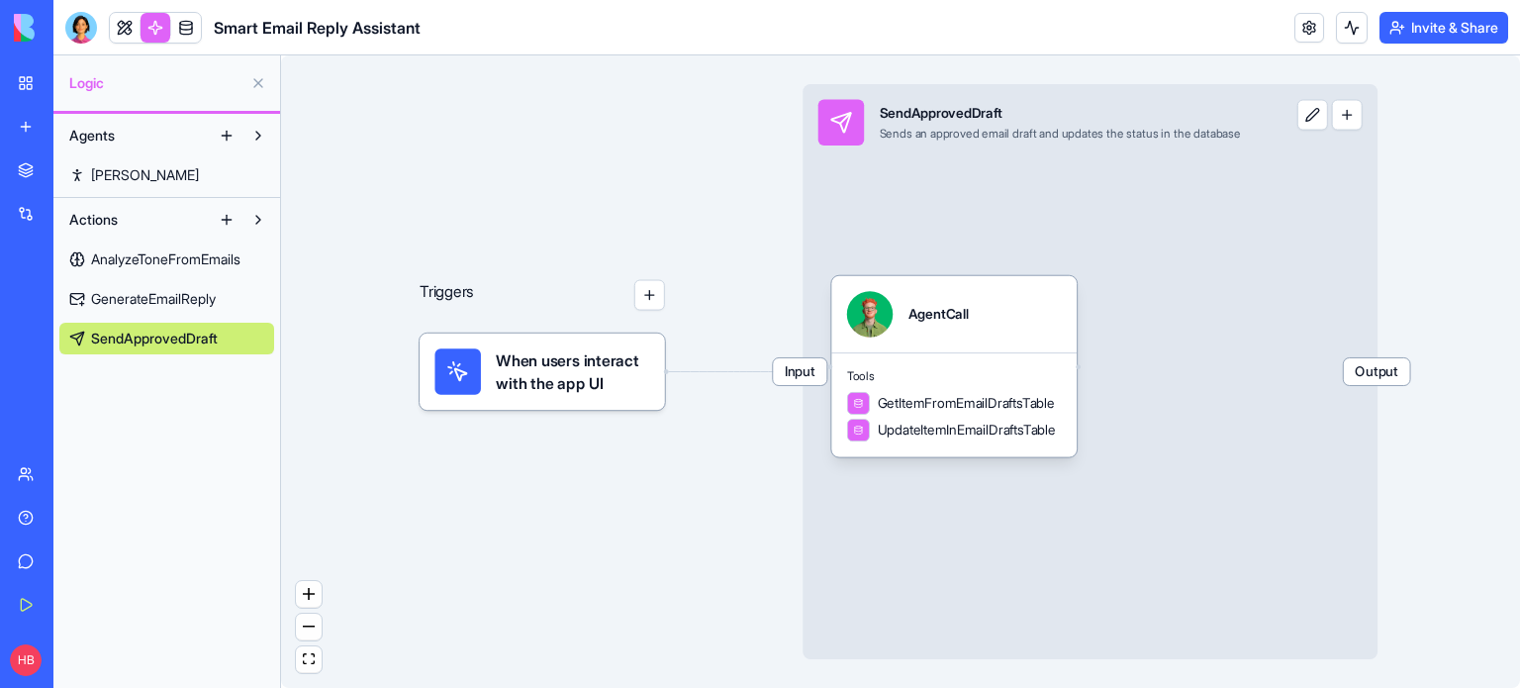
click at [180, 259] on span "AnalyzeToneFromEmails" at bounding box center [165, 259] width 149 height 20
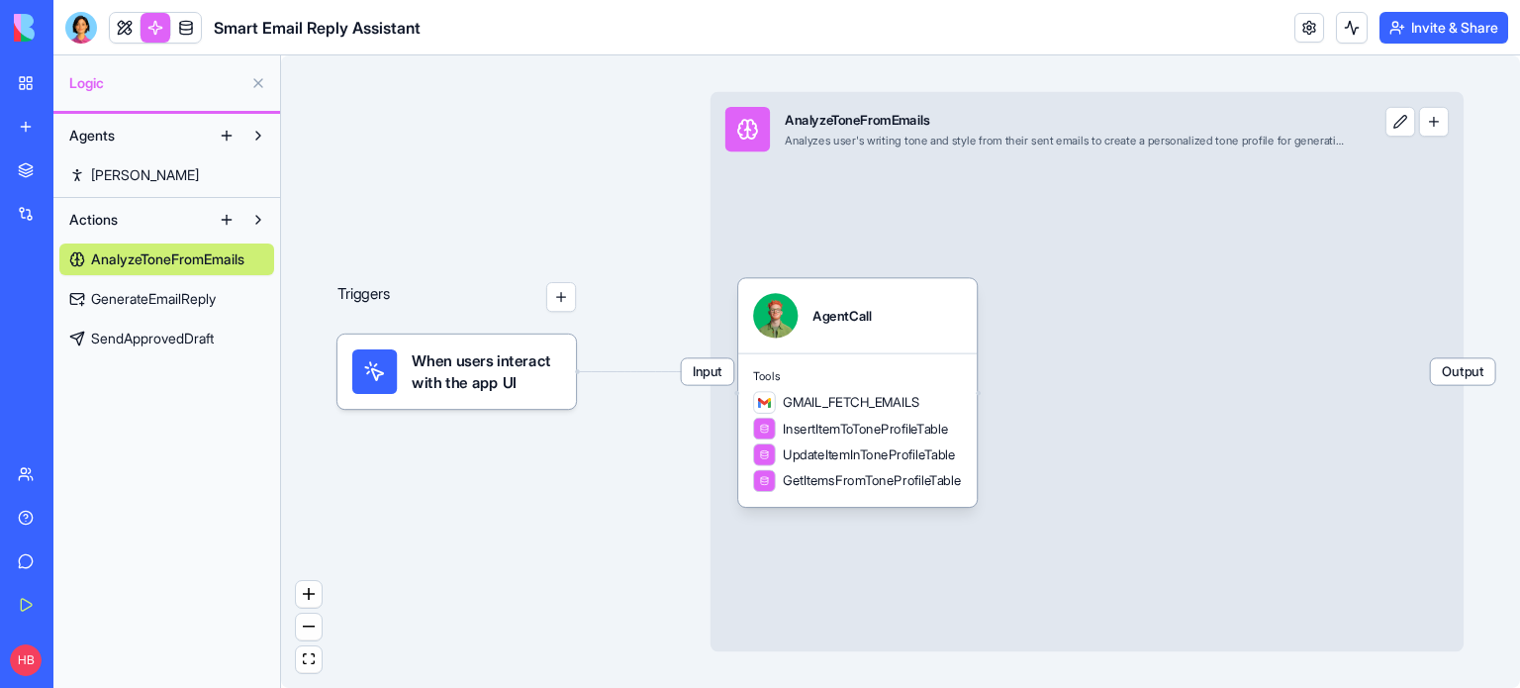
click at [475, 383] on span "When users interact with the app UI" at bounding box center [486, 371] width 149 height 45
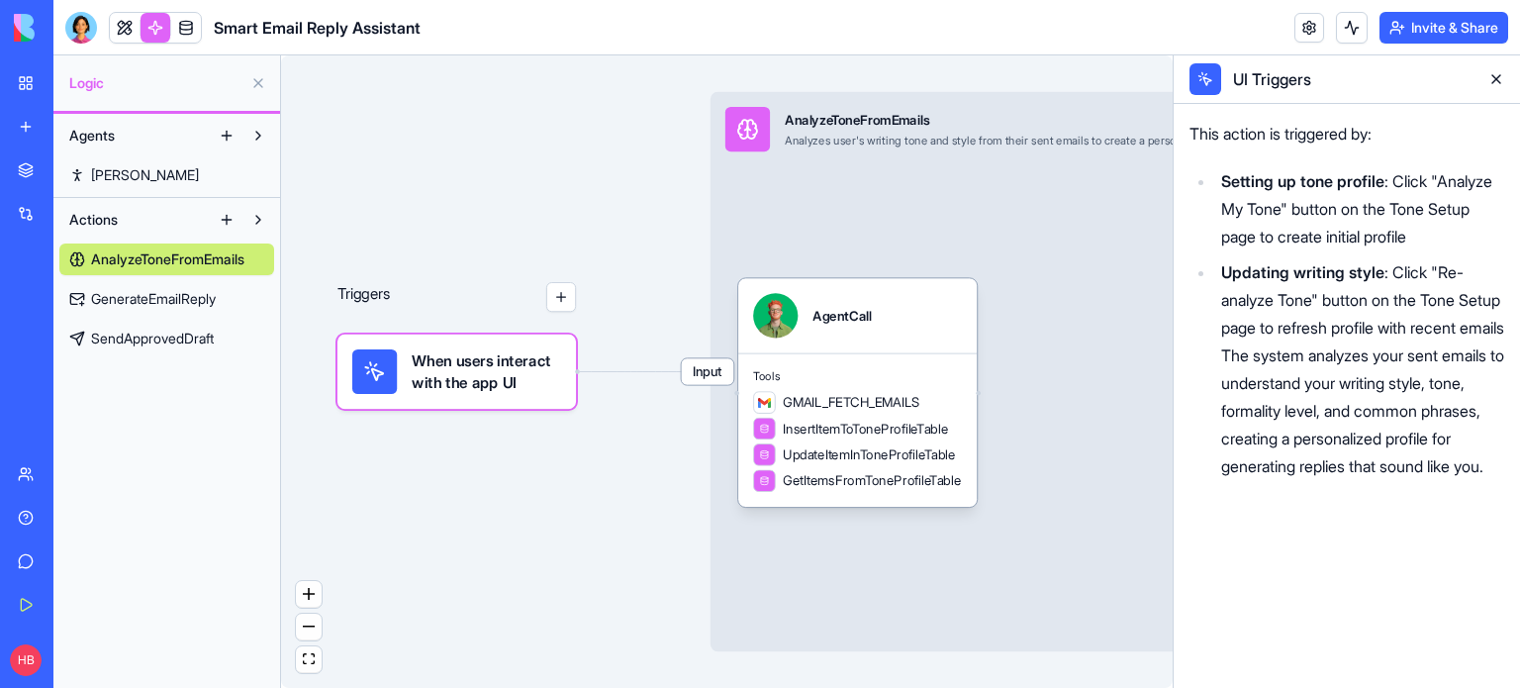
drag, startPoint x: 449, startPoint y: 463, endPoint x: 875, endPoint y: 526, distance: 430.1
click at [875, 526] on div "Triggers When users interact with the app UI Input AnalyzeToneFromEmails Analyz…" at bounding box center [726, 371] width 891 height 632
click at [127, 177] on link "Ryan" at bounding box center [166, 175] width 215 height 32
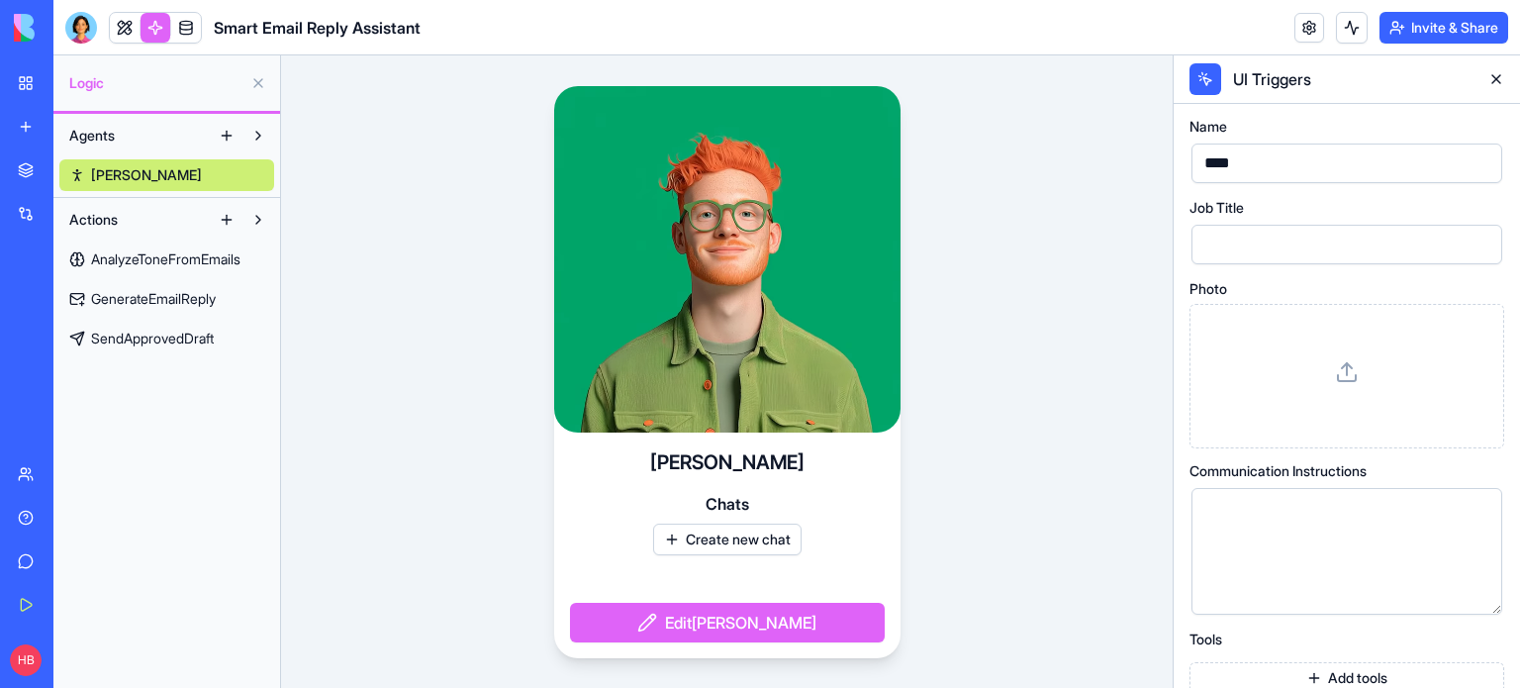
click at [713, 544] on button "Create new chat" at bounding box center [727, 539] width 148 height 32
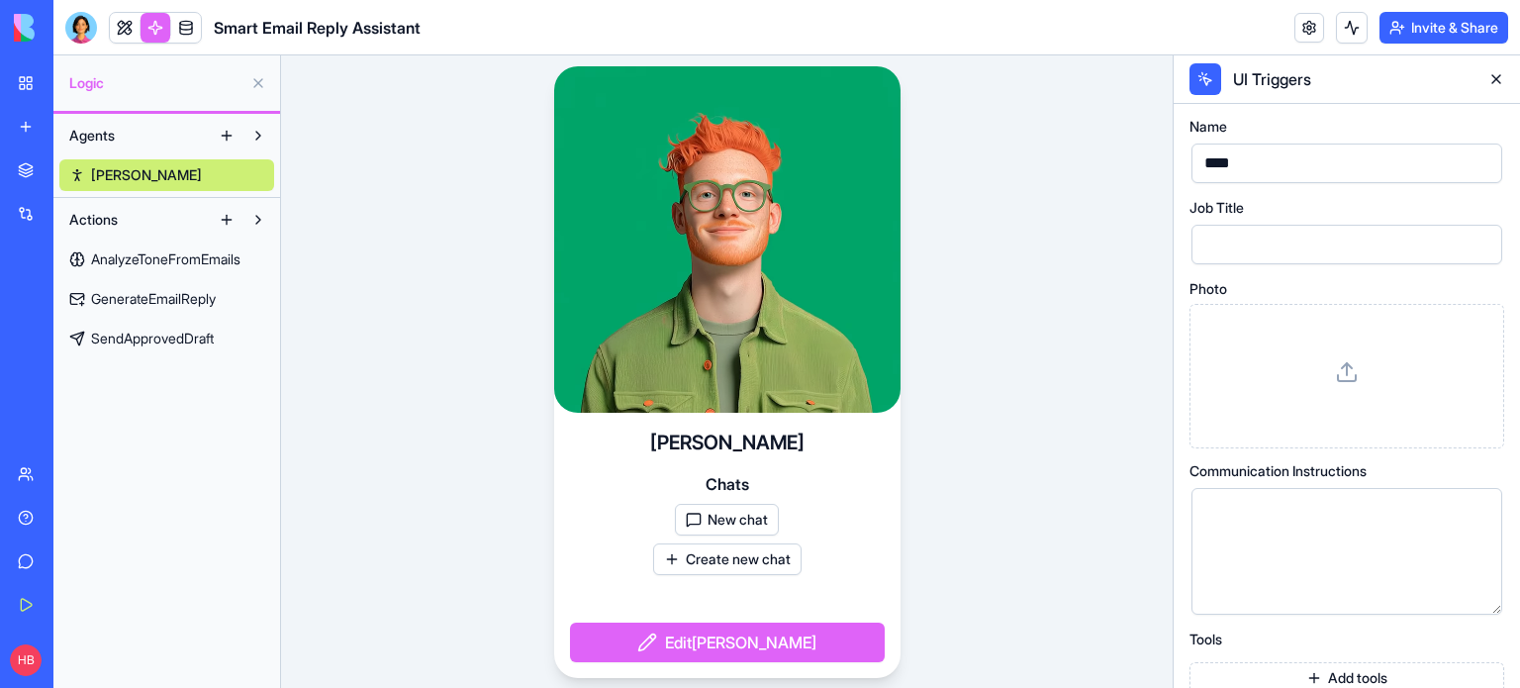
click at [718, 517] on button "New chat" at bounding box center [727, 520] width 104 height 32
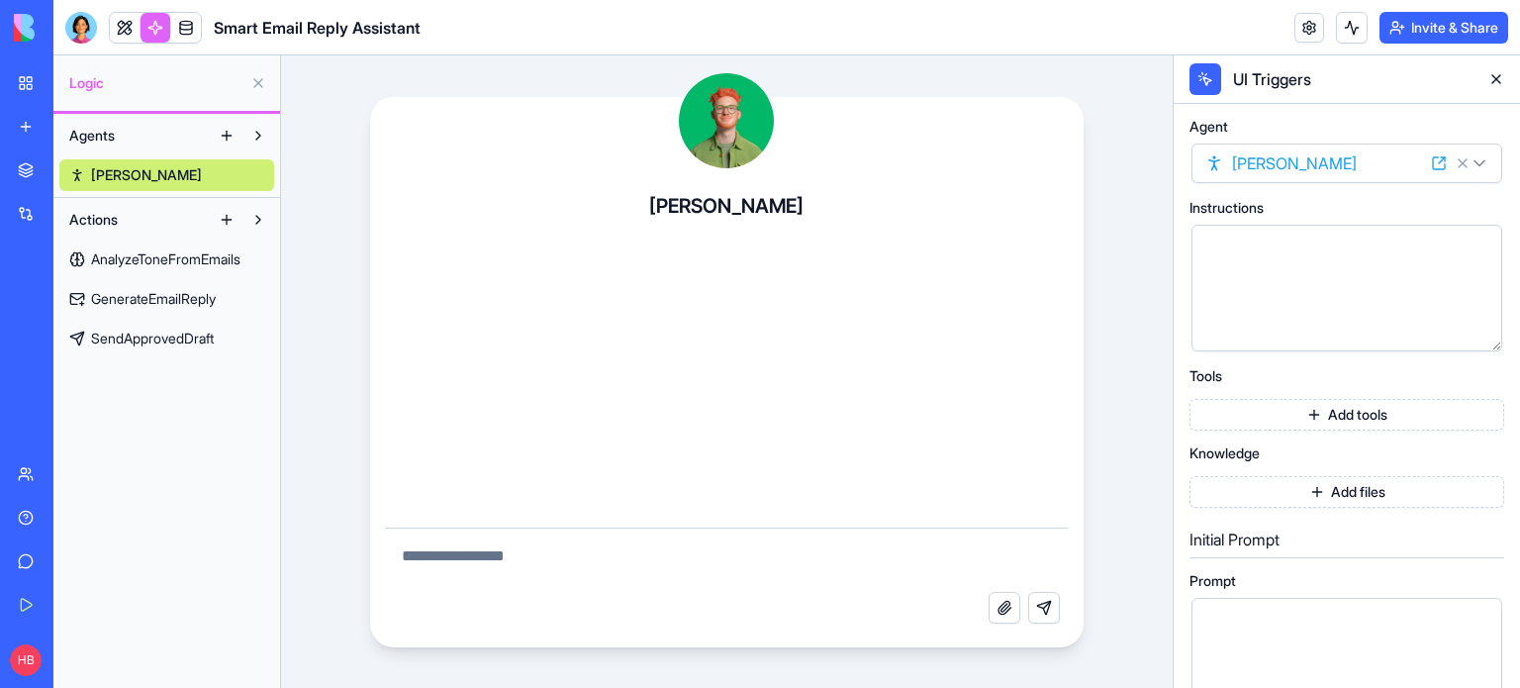
click at [703, 590] on textarea at bounding box center [727, 559] width 682 height 63
type textarea "**********"
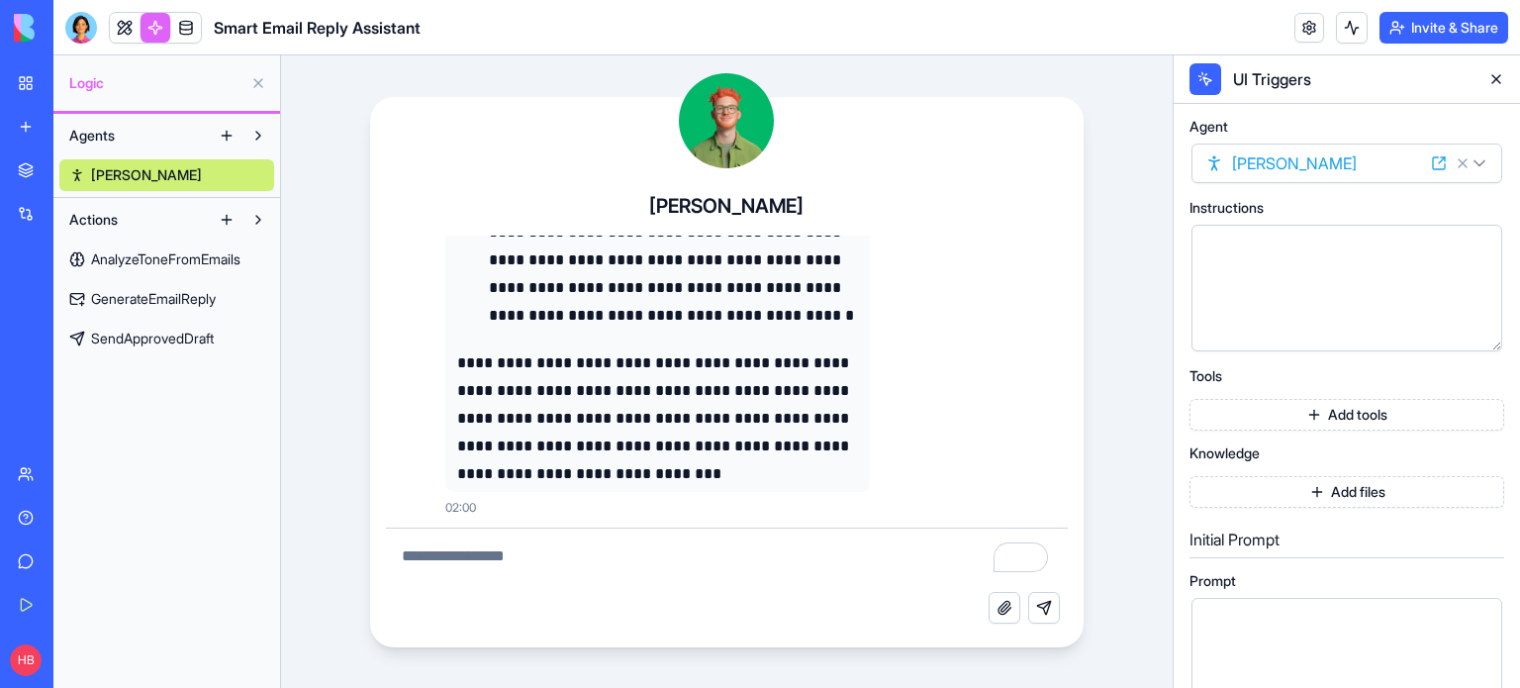
scroll to position [1005, 0]
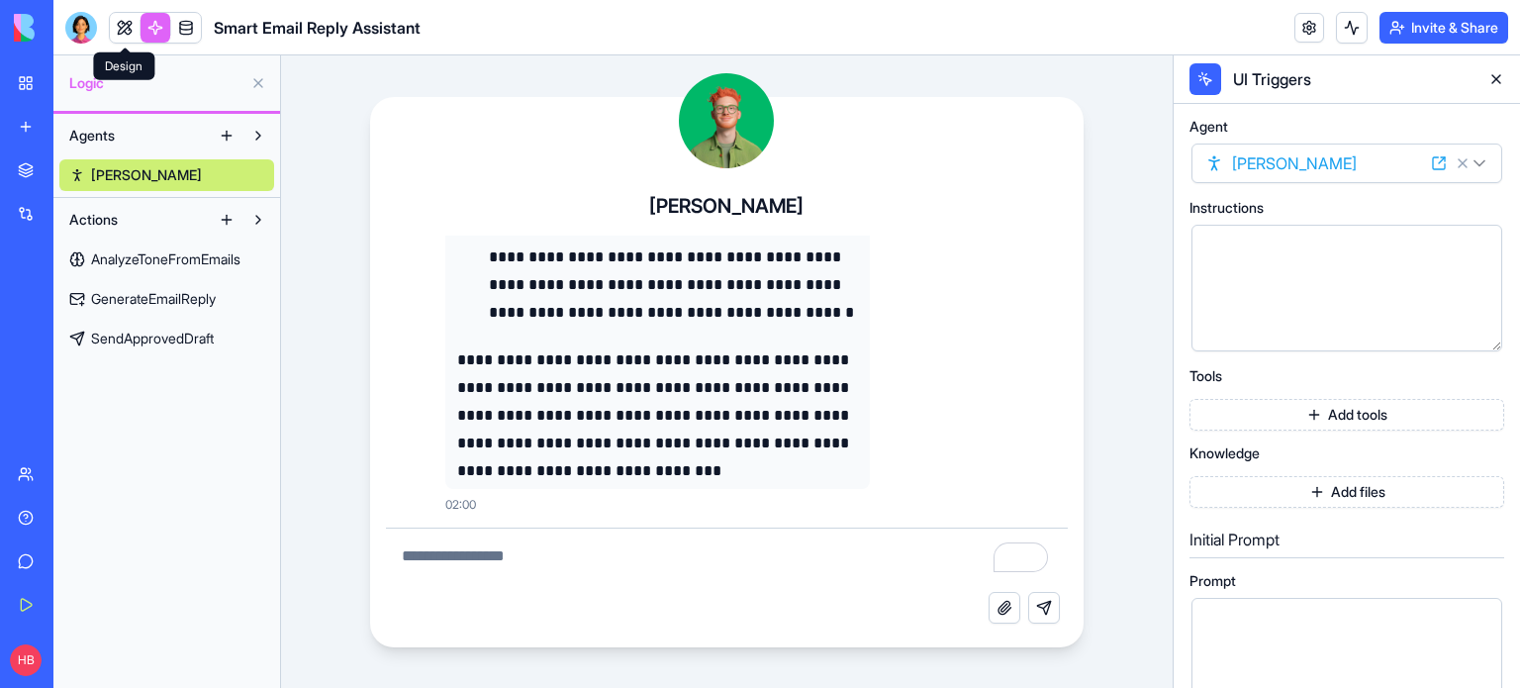
click at [131, 19] on link at bounding box center [125, 28] width 30 height 30
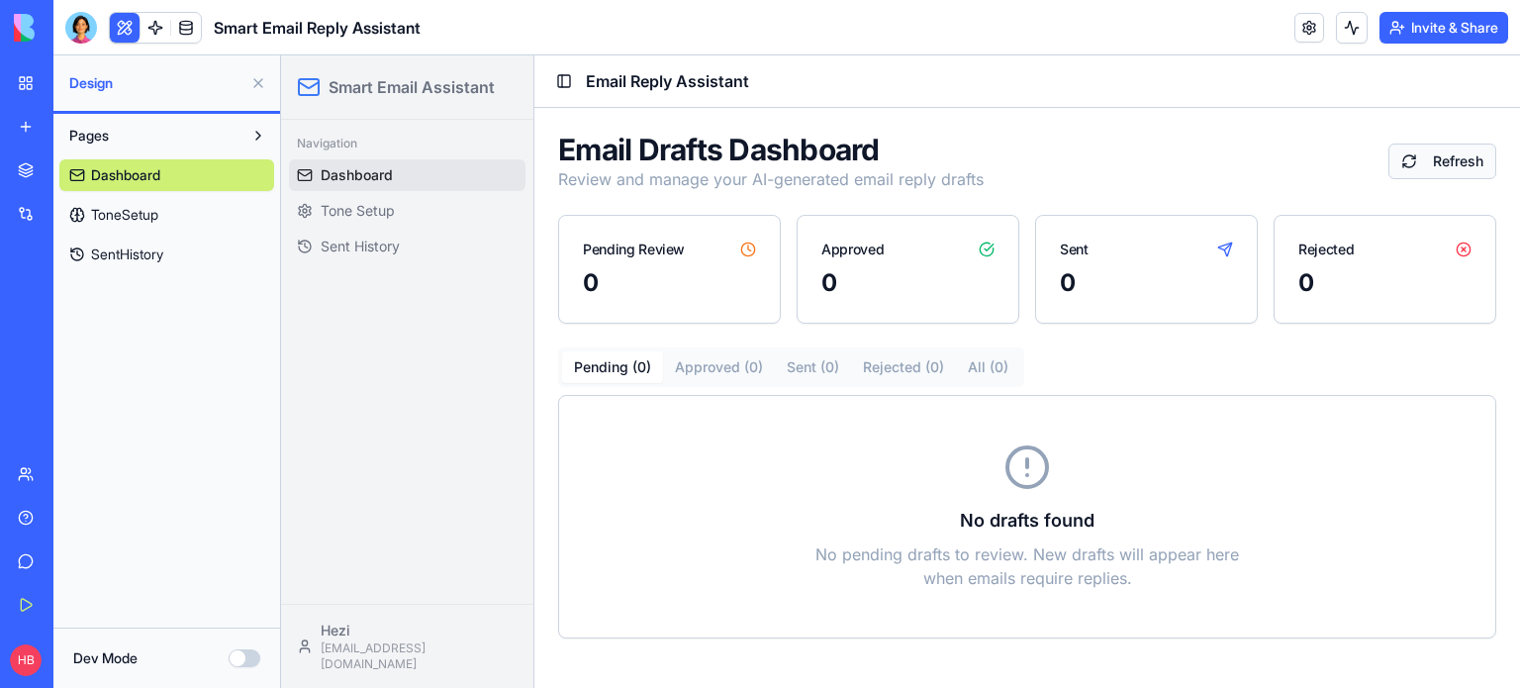
click at [1401, 162] on button "Refresh" at bounding box center [1442, 161] width 108 height 36
click at [354, 199] on link "Tone Setup" at bounding box center [407, 211] width 236 height 32
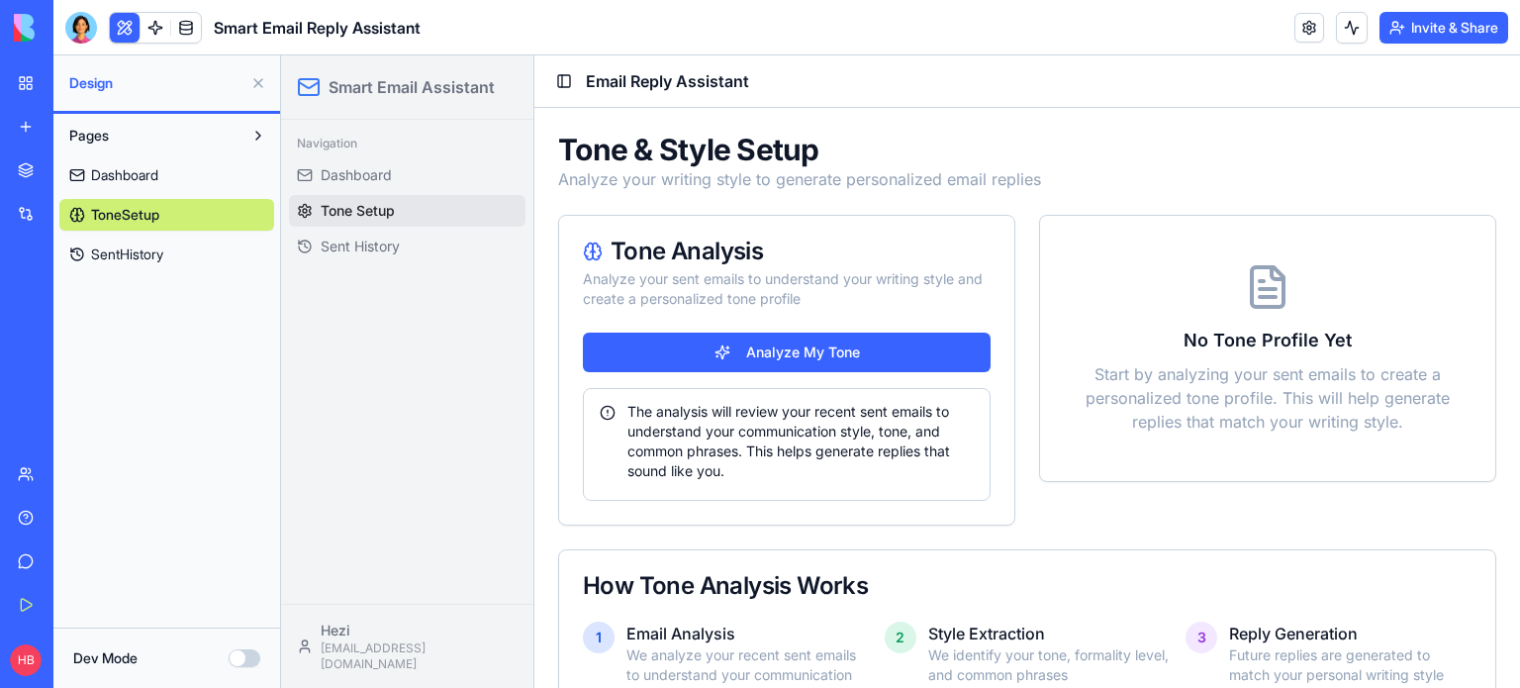
scroll to position [63, 0]
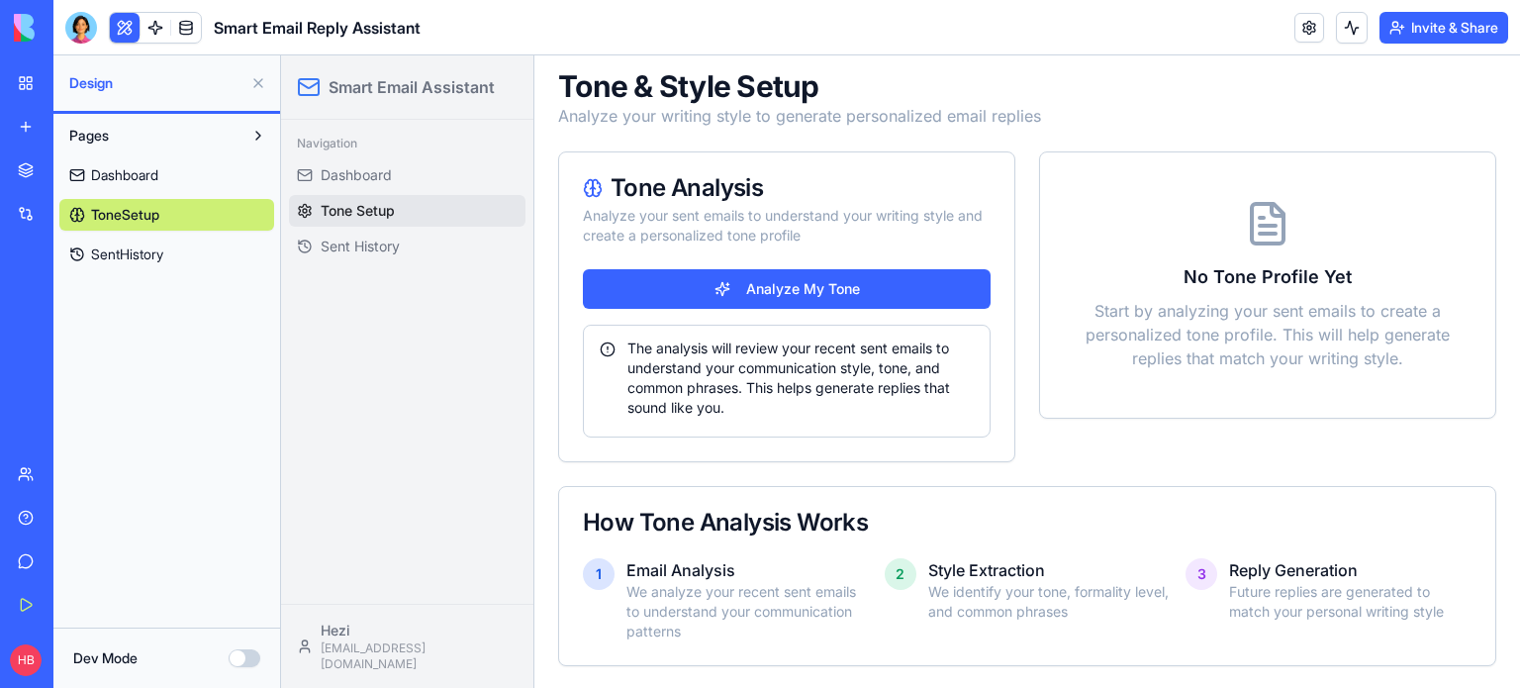
click at [782, 304] on button "Analyze My Tone" at bounding box center [787, 289] width 408 height 40
click at [1316, 639] on div "Failed to analyze tone from emails" at bounding box center [1294, 638] width 222 height 20
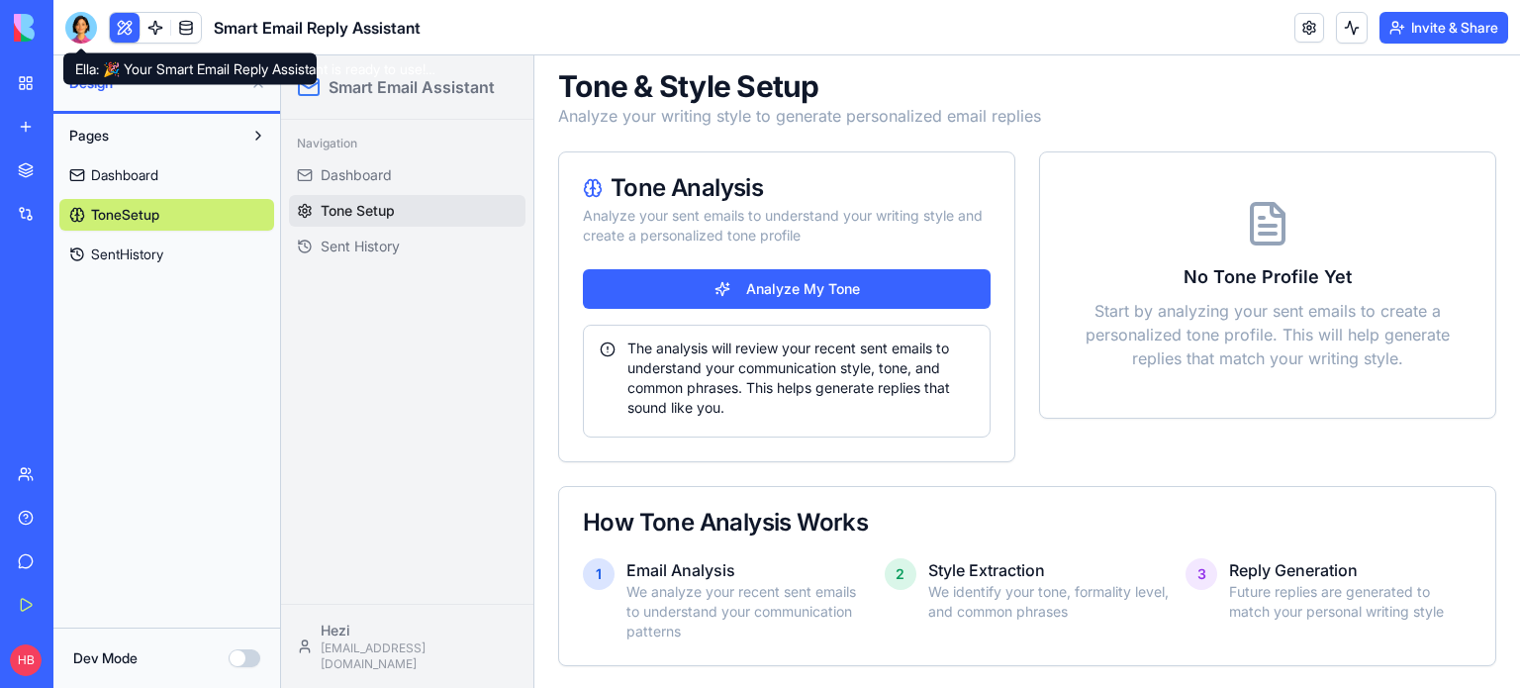
click at [69, 29] on div at bounding box center [81, 28] width 32 height 32
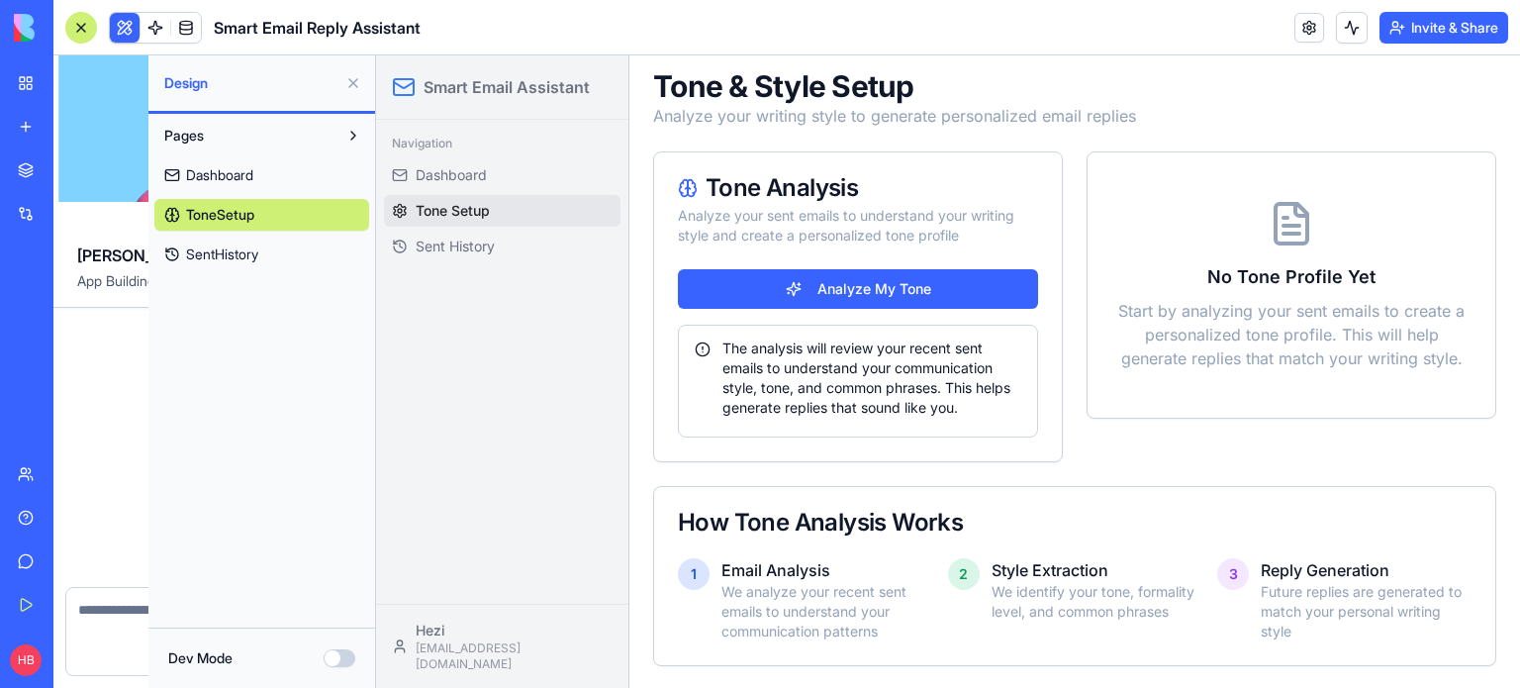
scroll to position [1464, 0]
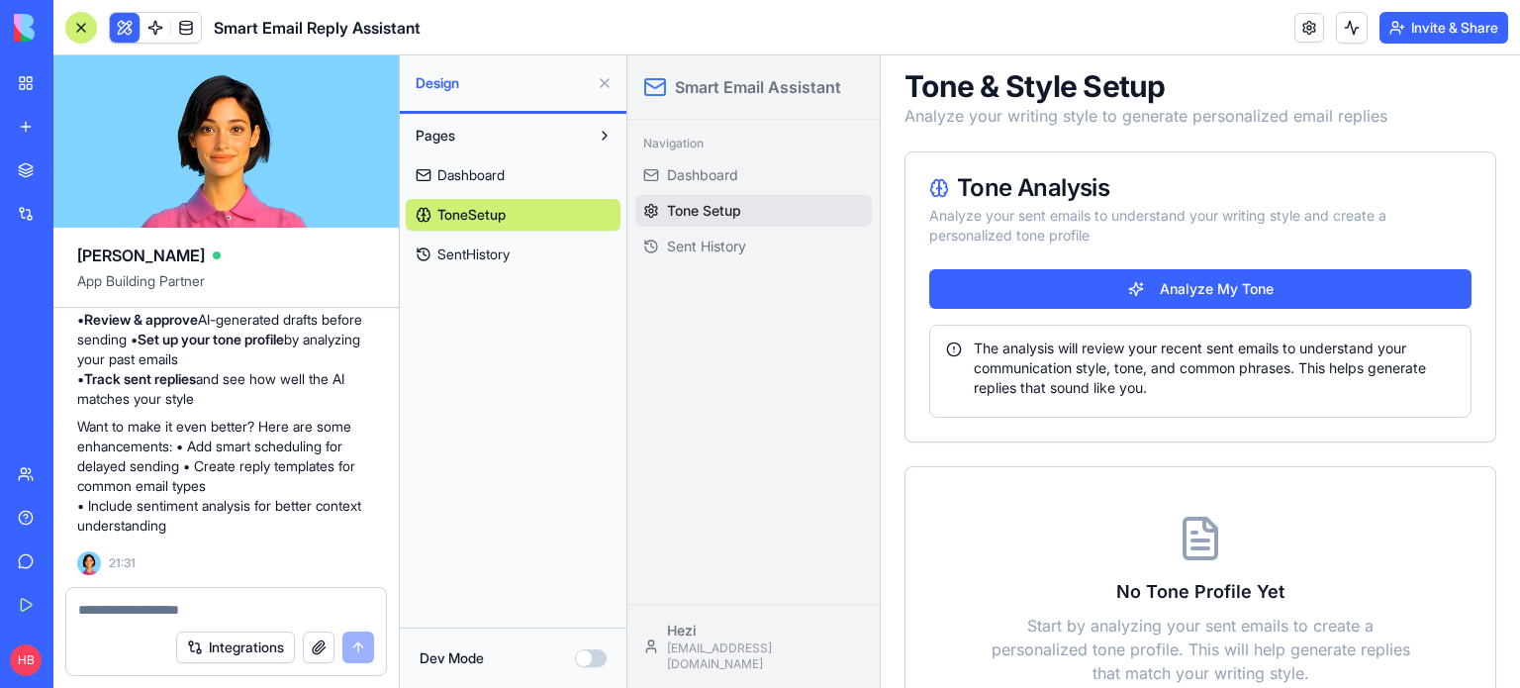
click at [138, 613] on textarea at bounding box center [226, 610] width 296 height 20
type textarea "**********"
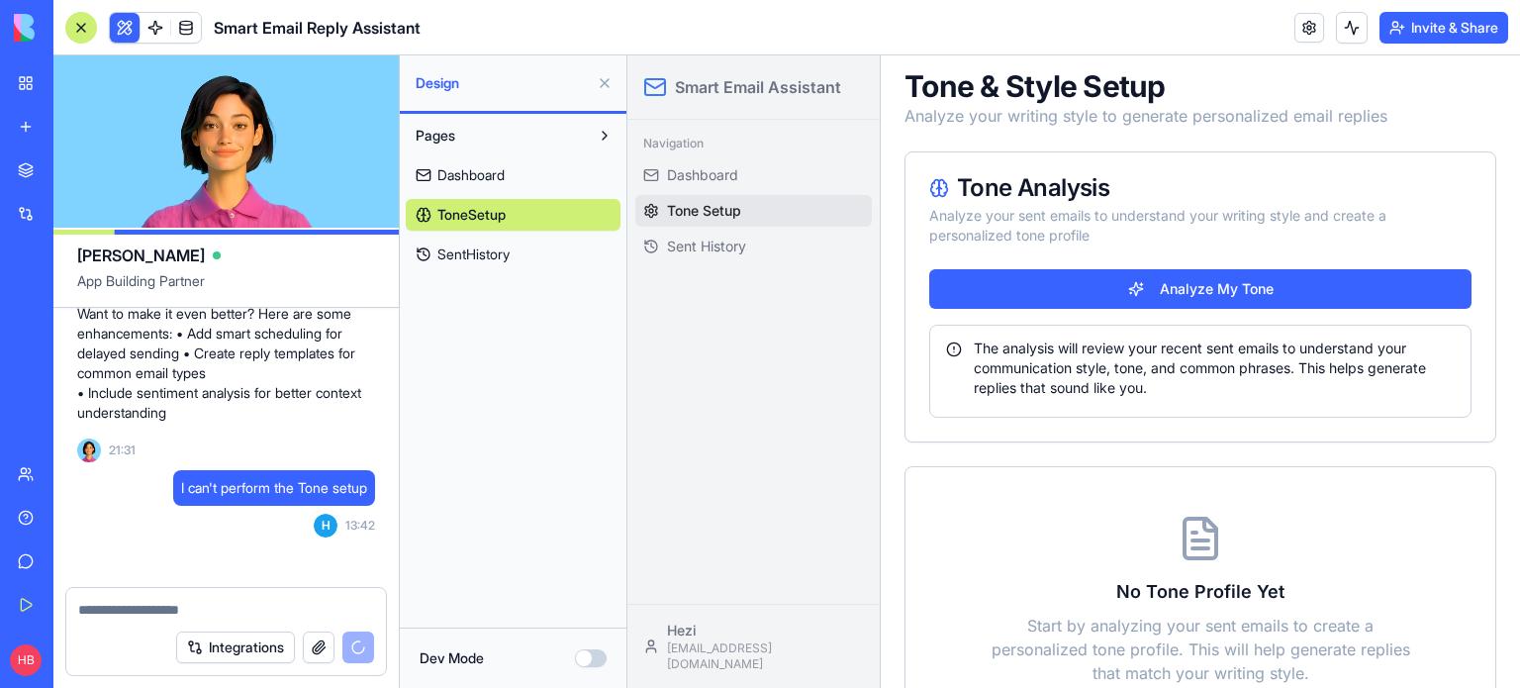
scroll to position [1634, 0]
